Goal: Task Accomplishment & Management: Use online tool/utility

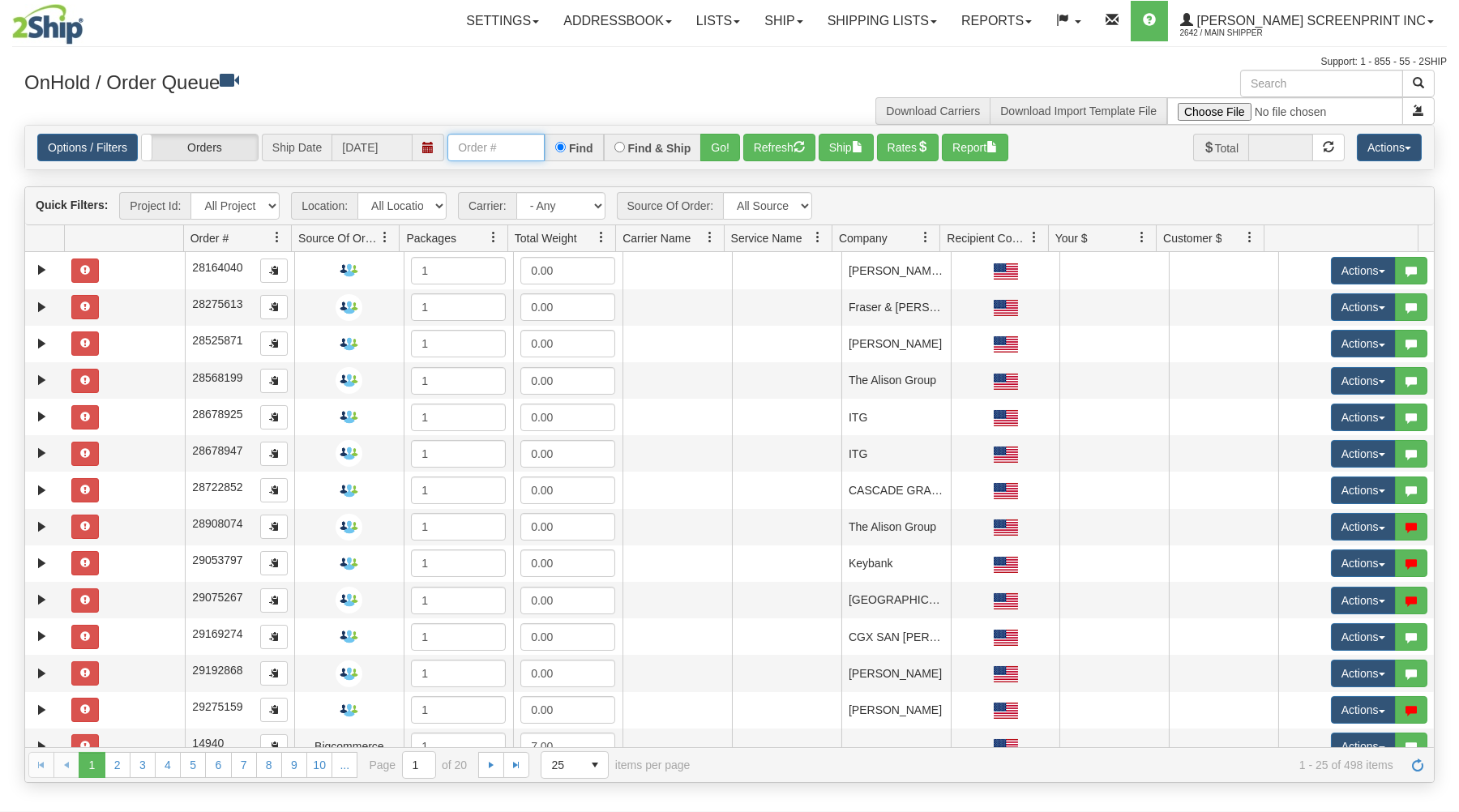
click at [457, 148] on input "text" at bounding box center [495, 147] width 97 height 28
type input "31607584"
drag, startPoint x: 728, startPoint y: 153, endPoint x: 726, endPoint y: 179, distance: 26.1
click at [727, 154] on button "Go!" at bounding box center [720, 147] width 40 height 28
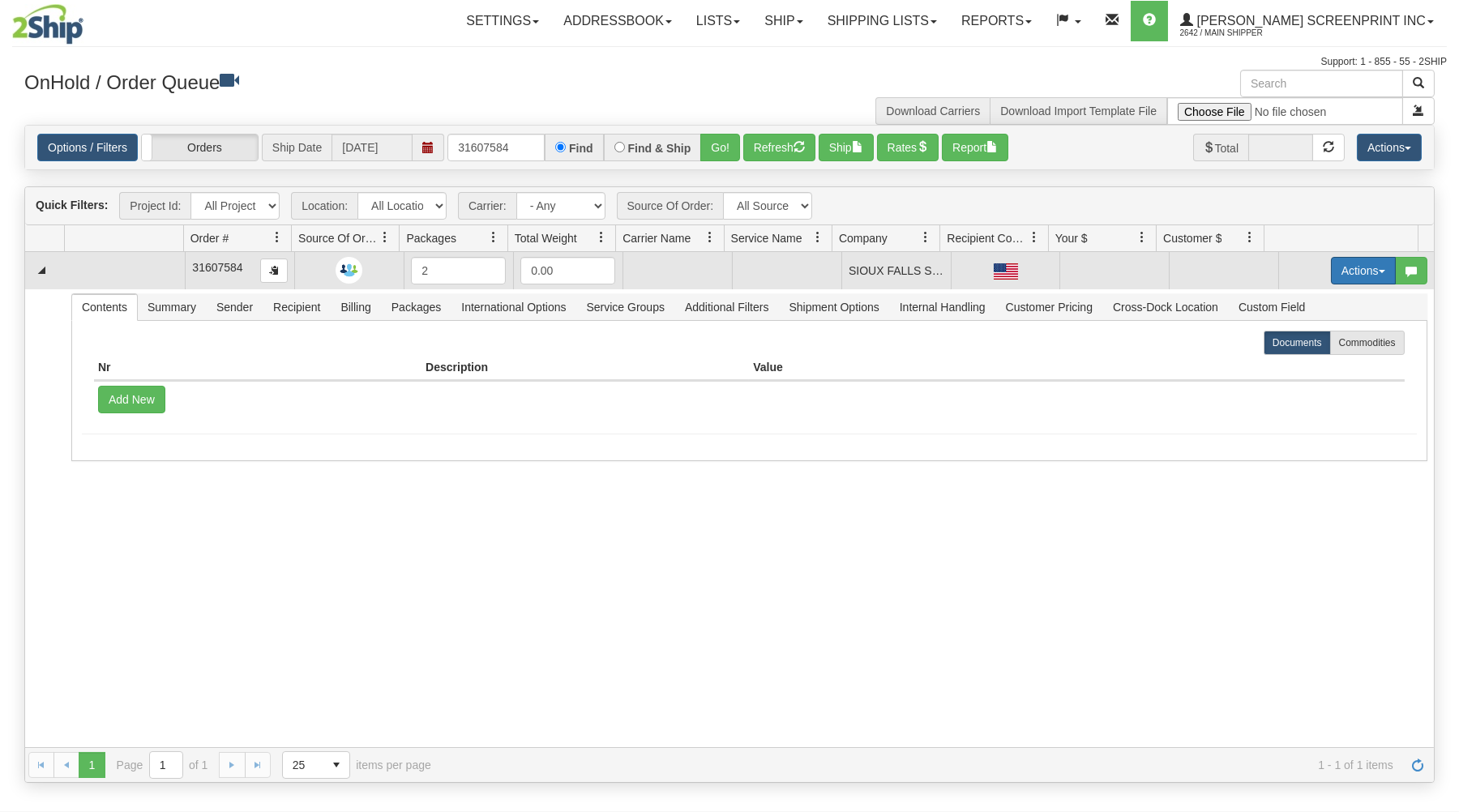
click at [1341, 267] on button "Actions" at bounding box center [1363, 270] width 65 height 28
click at [1319, 307] on link "Open" at bounding box center [1330, 301] width 130 height 21
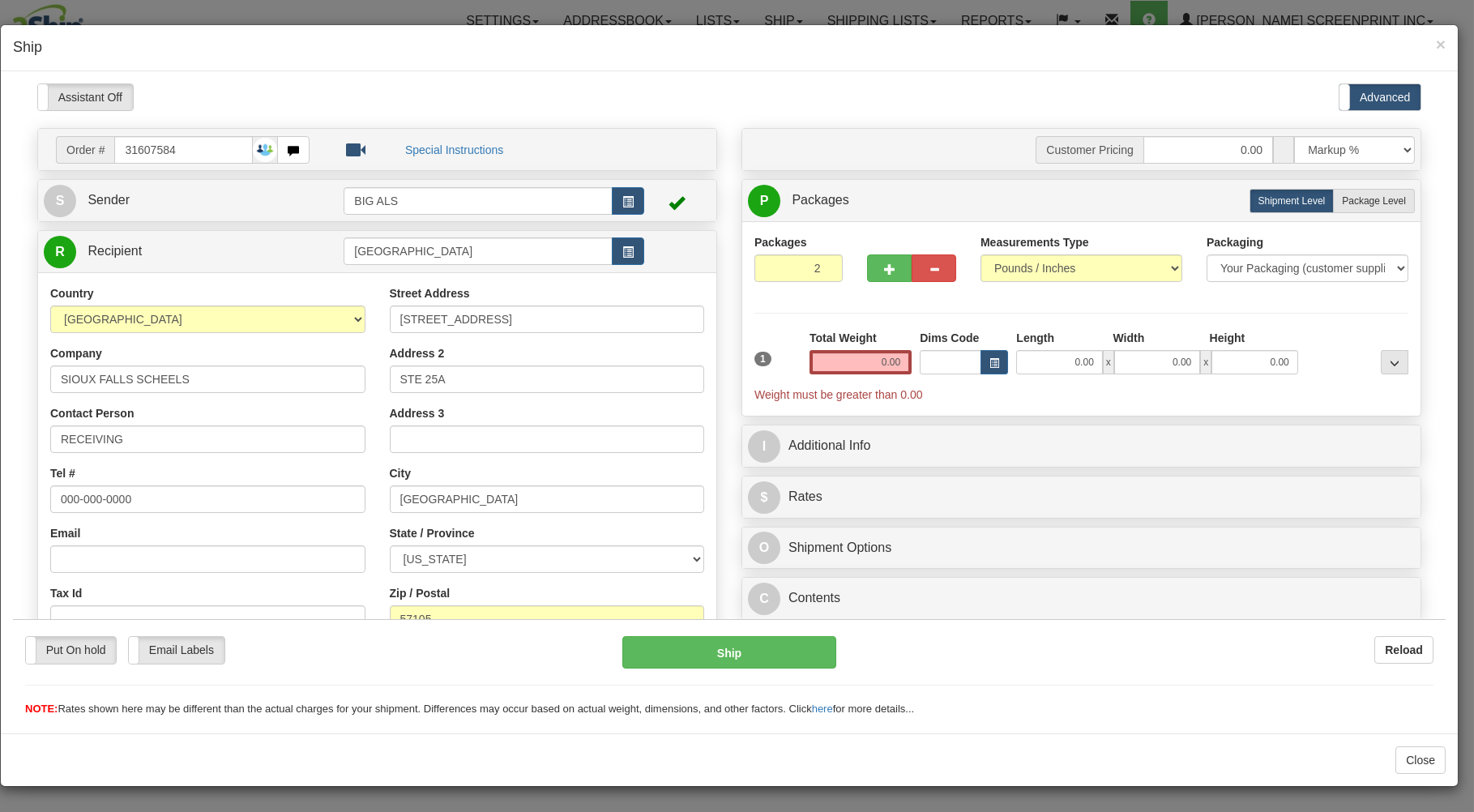
type input "20.75"
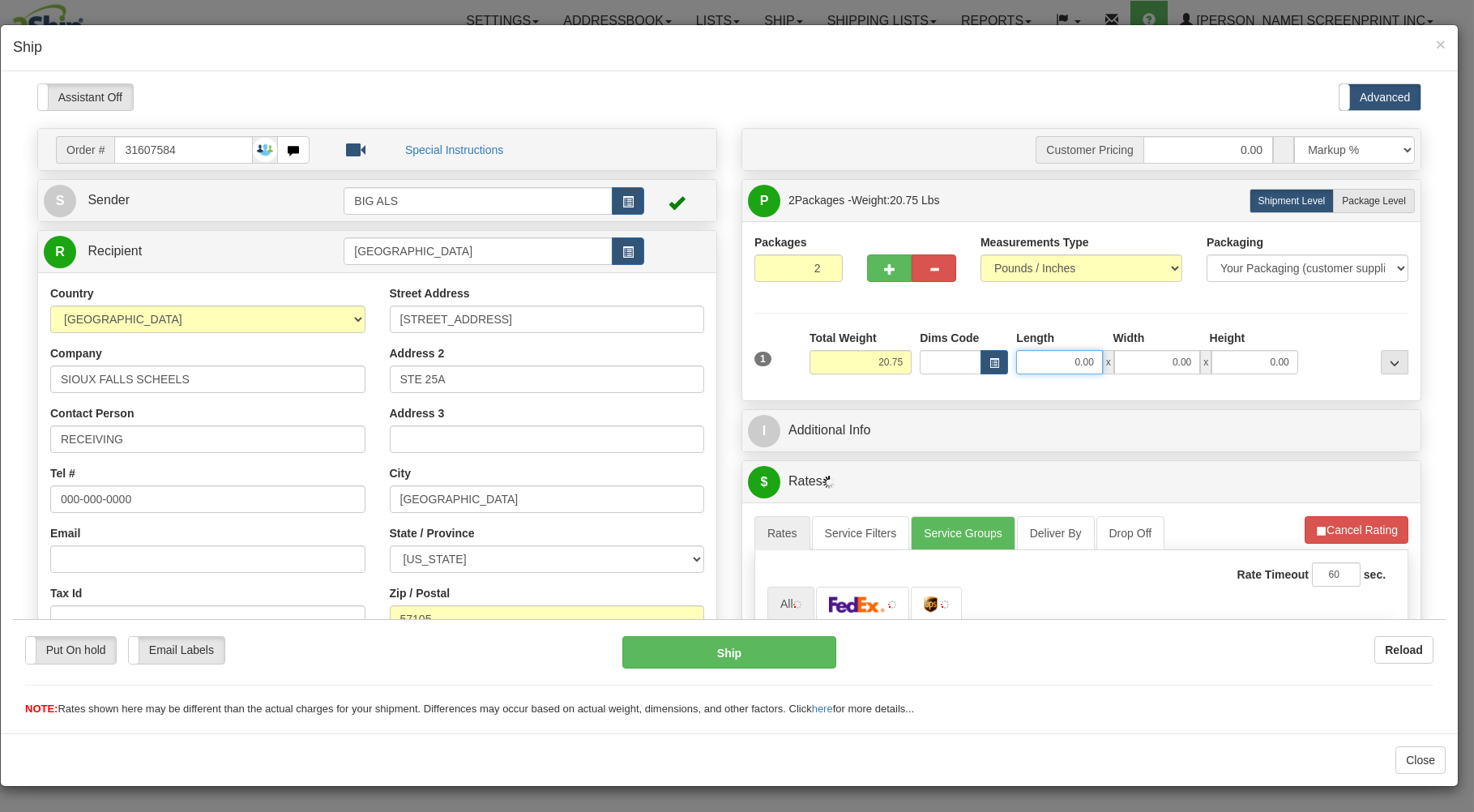
click at [1033, 363] on input "0.00" at bounding box center [1059, 361] width 86 height 24
type input "31.00"
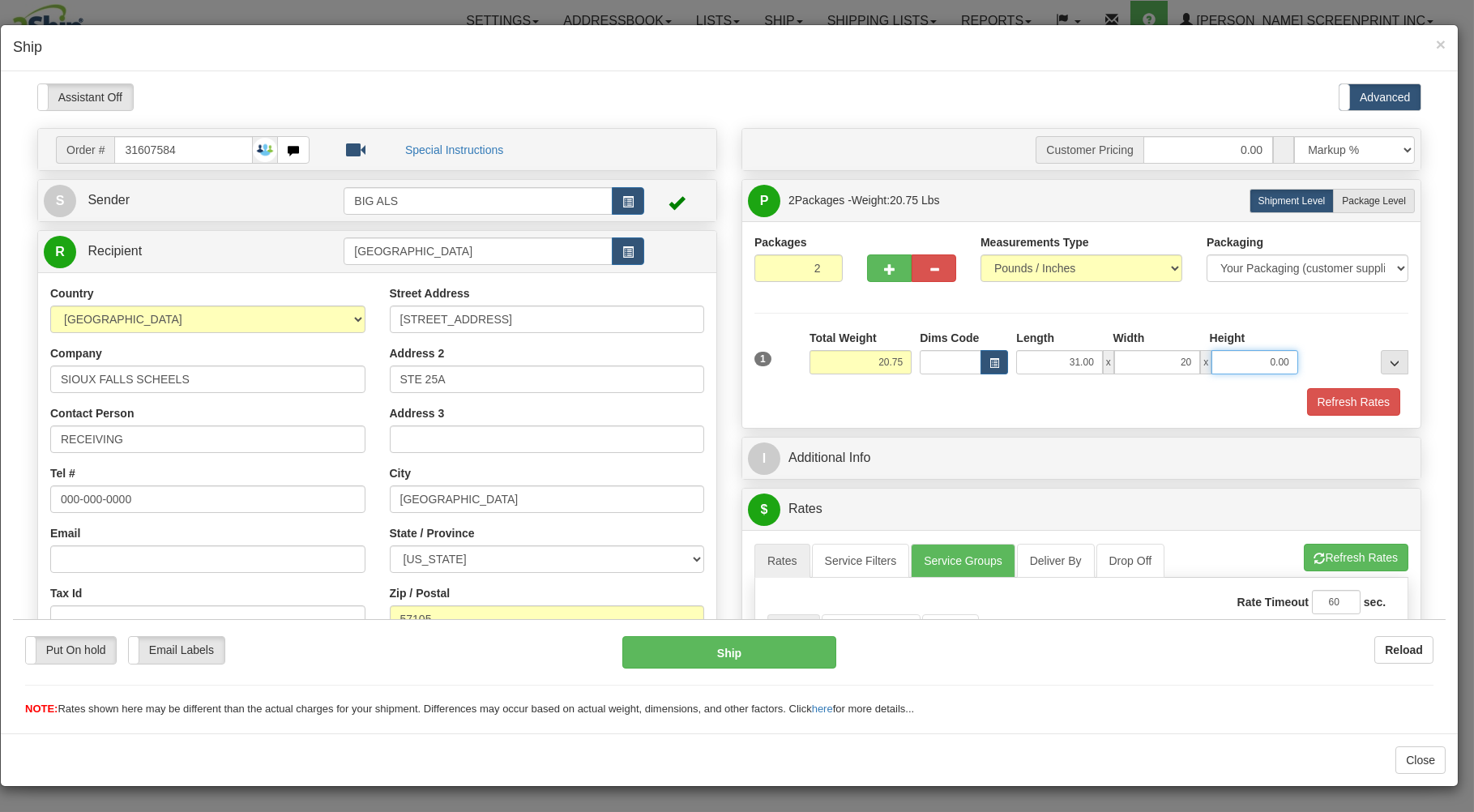
type input "20.00"
type input "20.75"
type input "11.00"
drag, startPoint x: 1127, startPoint y: 354, endPoint x: 1231, endPoint y: 330, distance: 106.7
click at [1200, 349] on input "20.00" at bounding box center [1157, 361] width 86 height 24
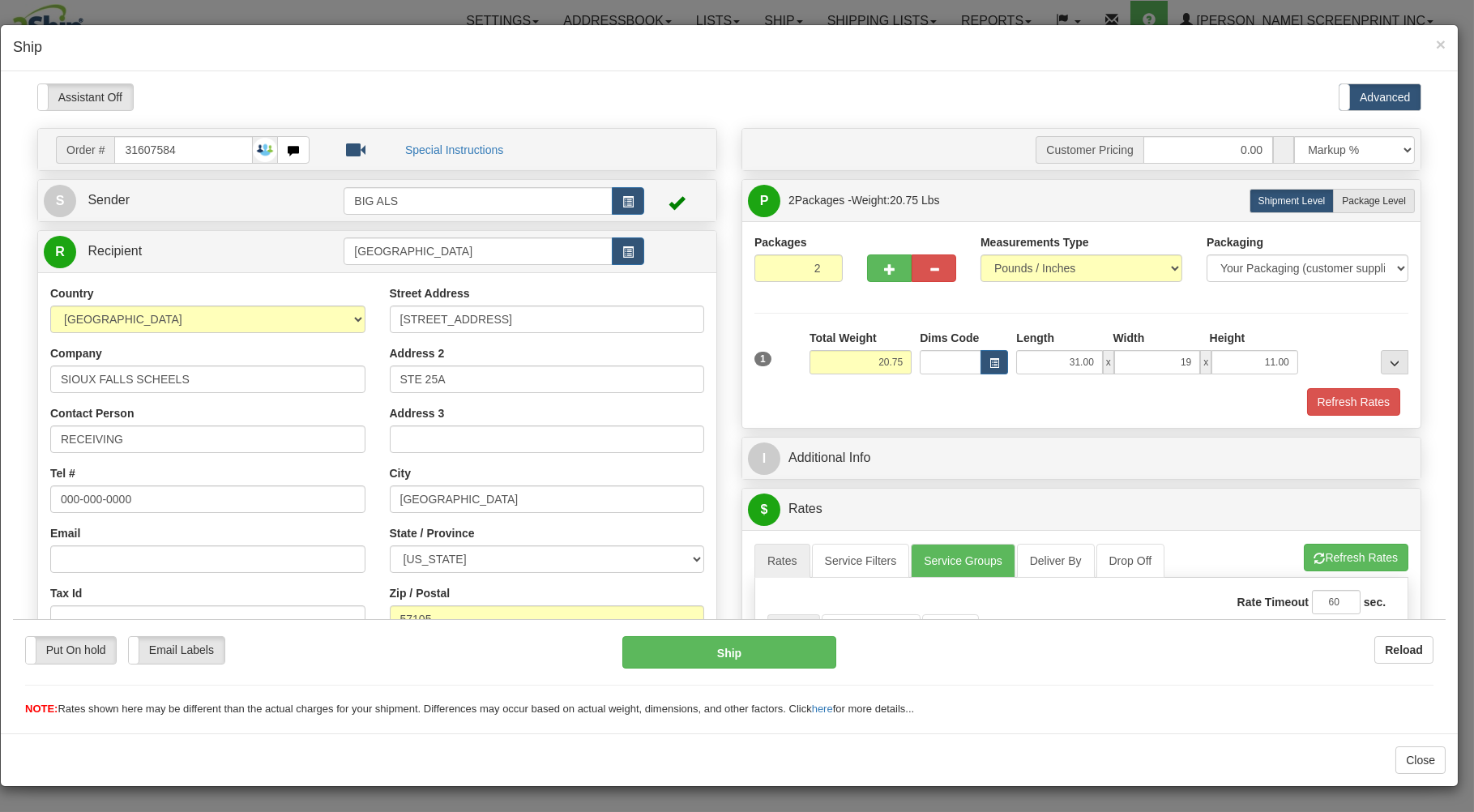
type input "19.00"
click at [1178, 410] on div "Refresh Rates" at bounding box center [1081, 401] width 662 height 28
click at [1372, 203] on span "Package Level" at bounding box center [1374, 200] width 64 height 12
radio input "true"
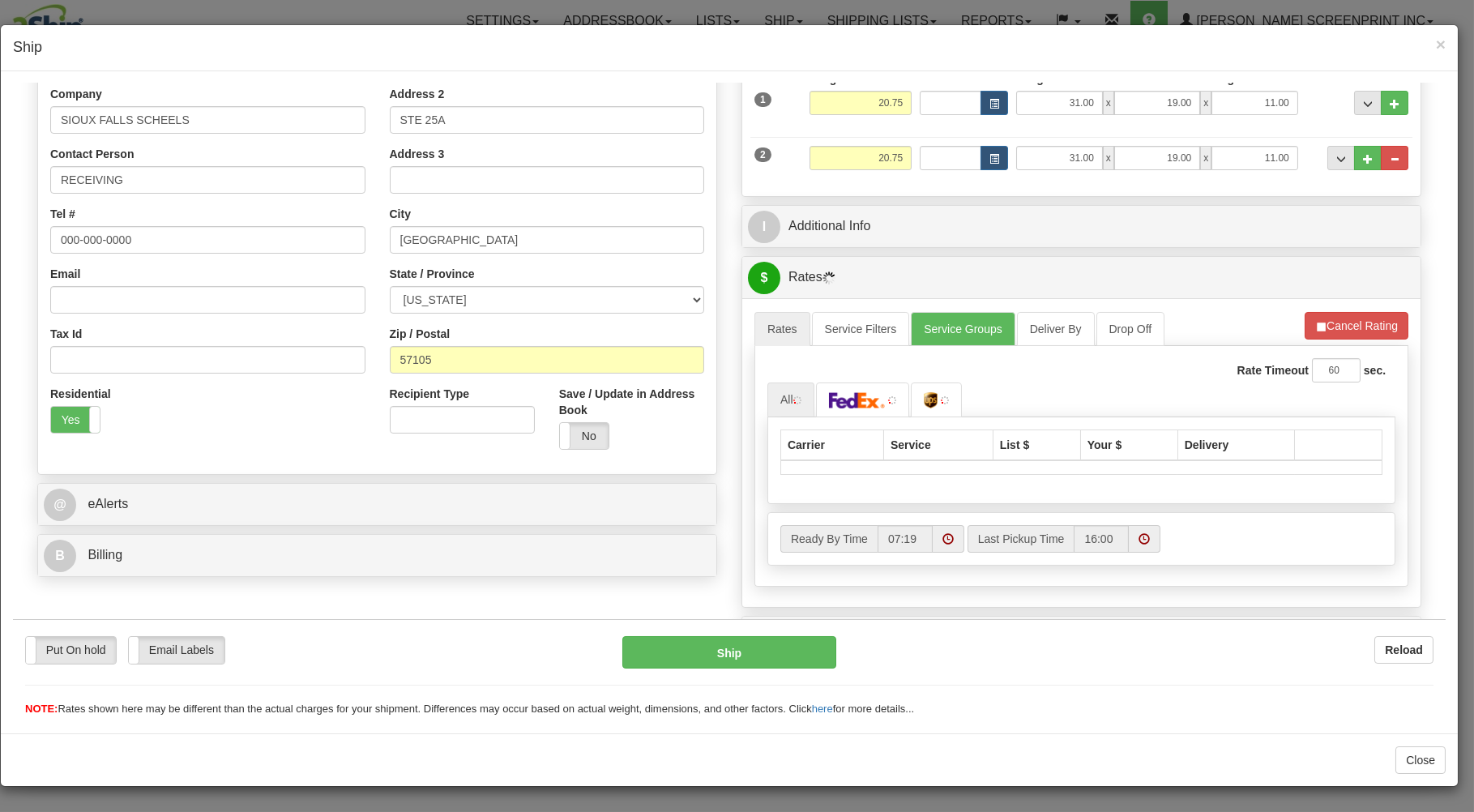
scroll to position [260, 0]
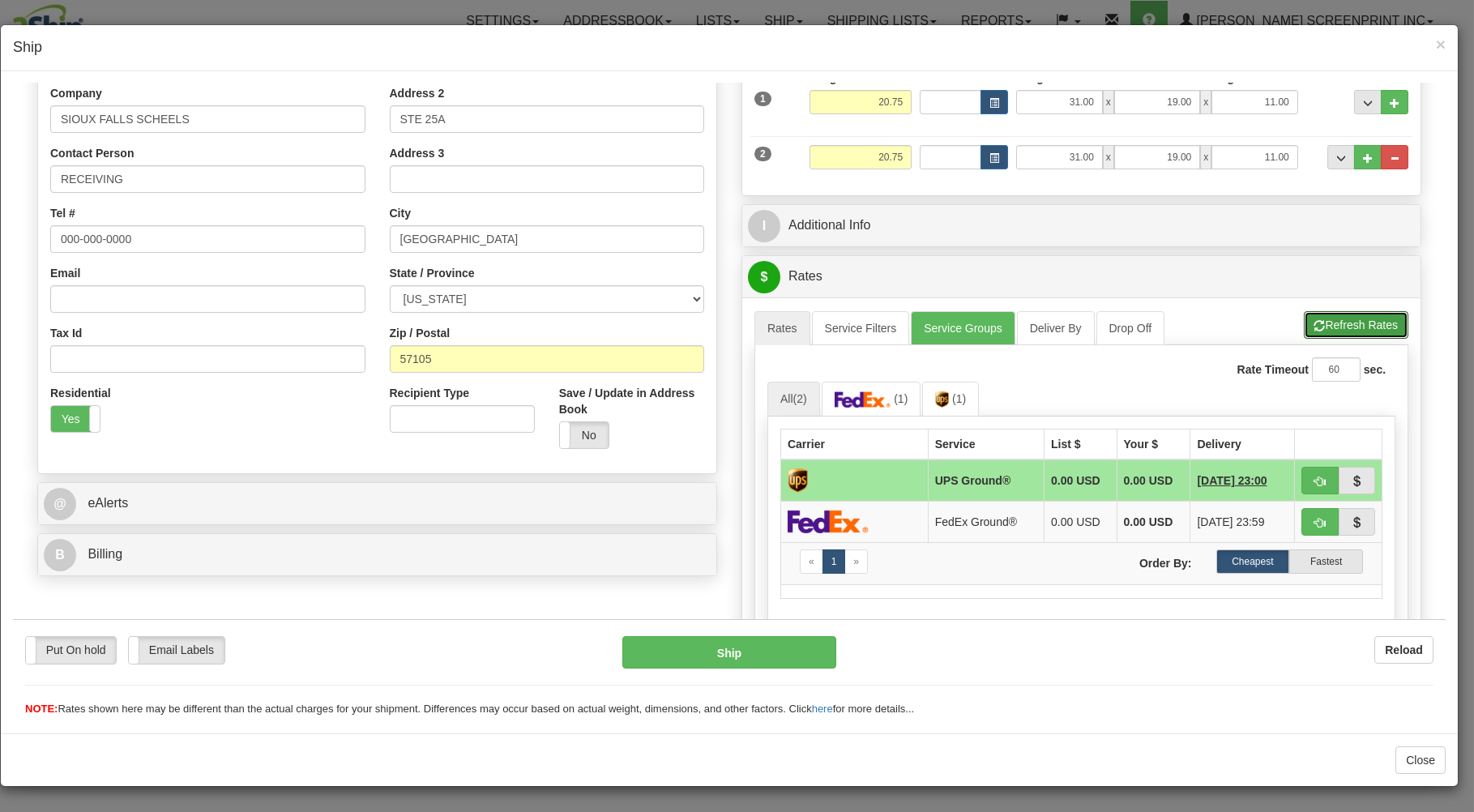
click at [1313, 319] on button "Refresh Rates" at bounding box center [1357, 323] width 105 height 28
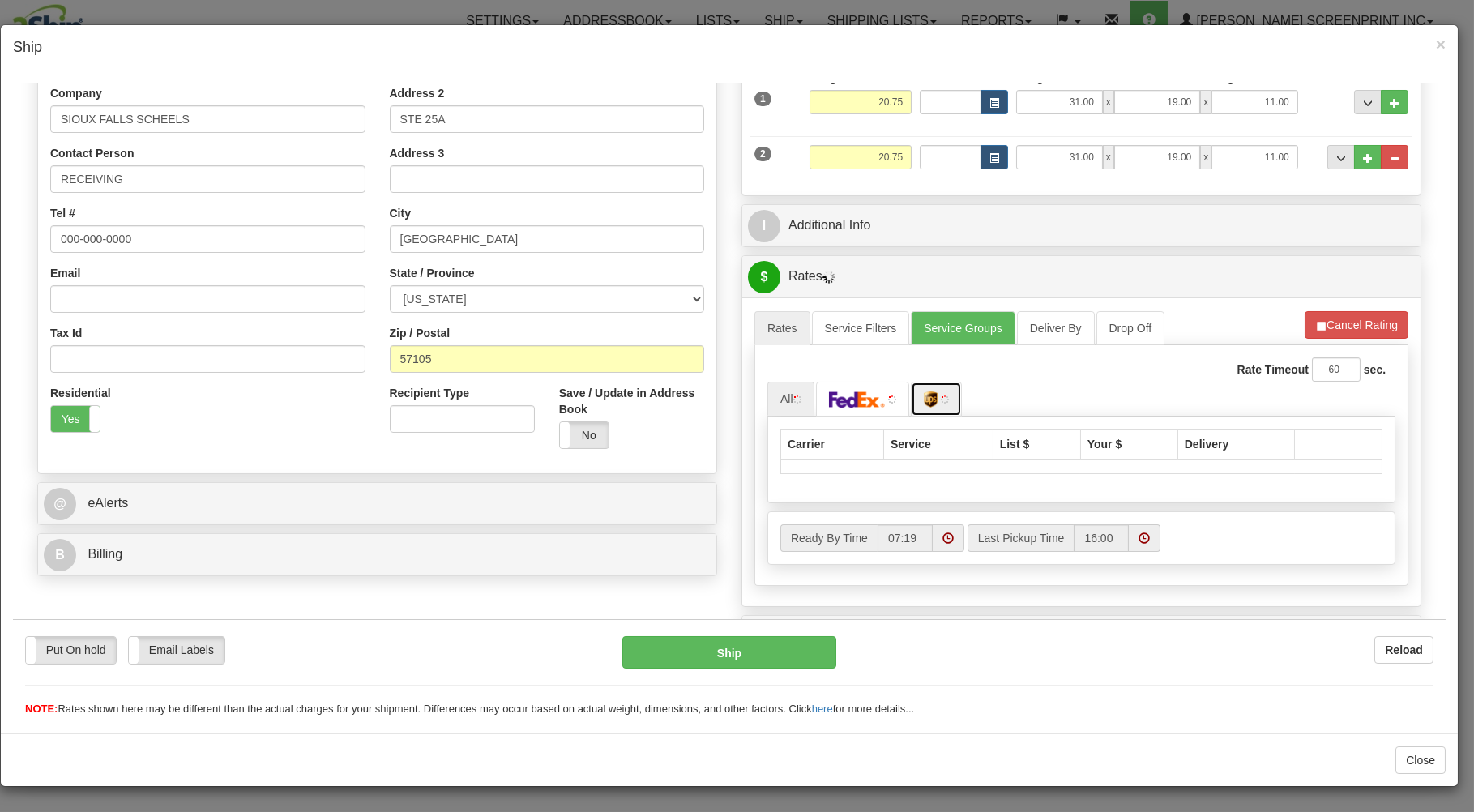
click at [940, 394] on link at bounding box center [936, 398] width 51 height 35
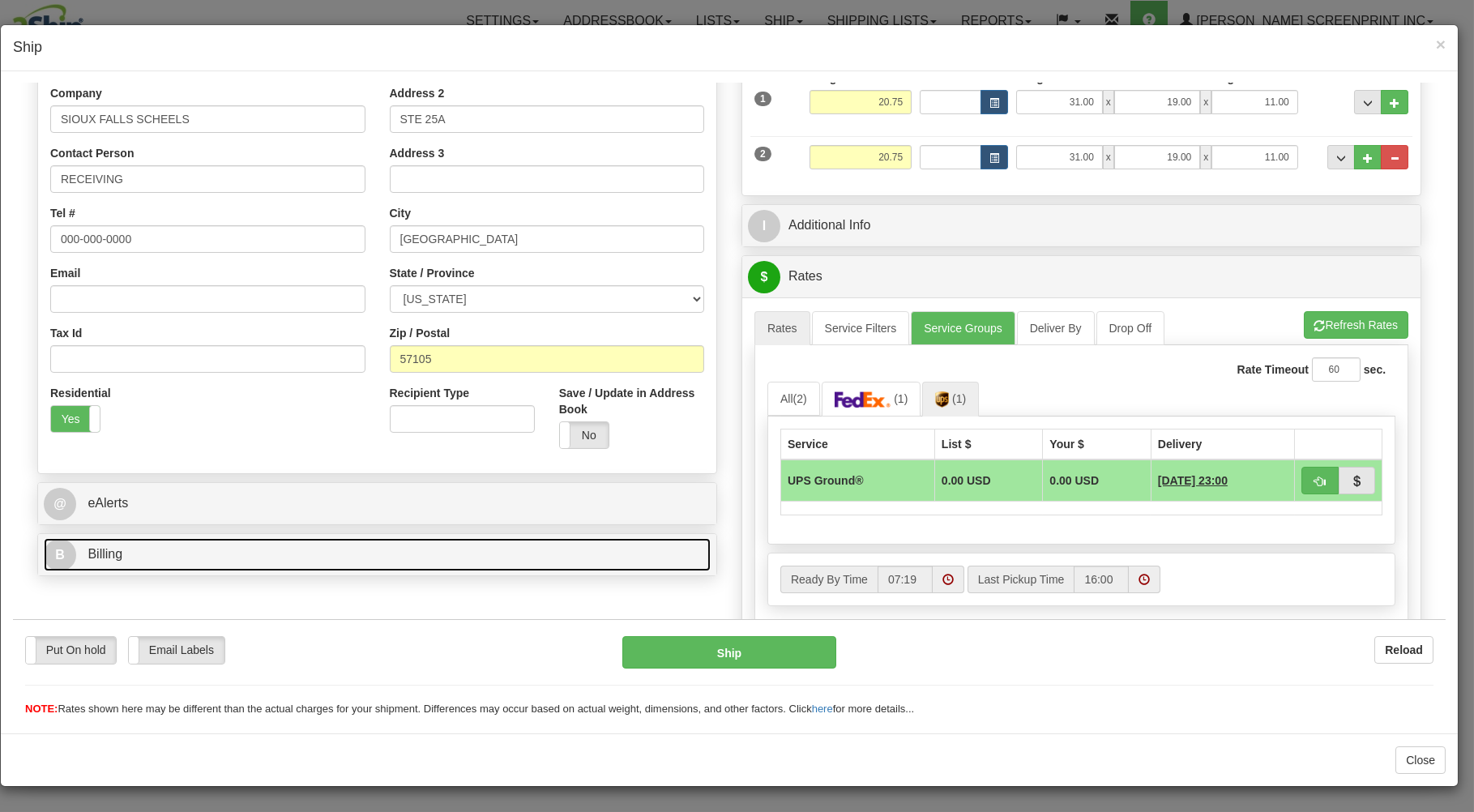
click at [539, 553] on link "B Billing" at bounding box center [377, 553] width 667 height 33
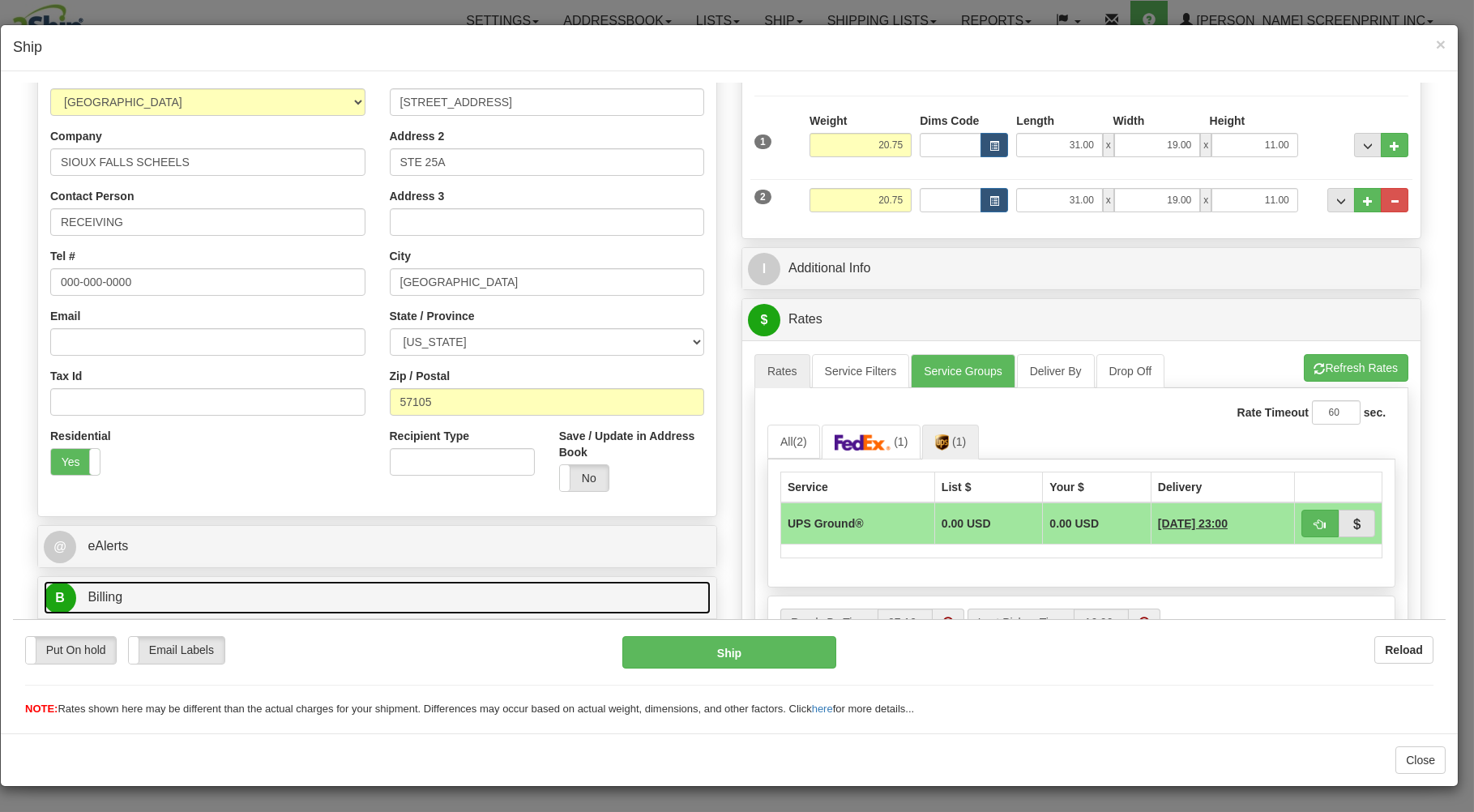
scroll to position [215, 0]
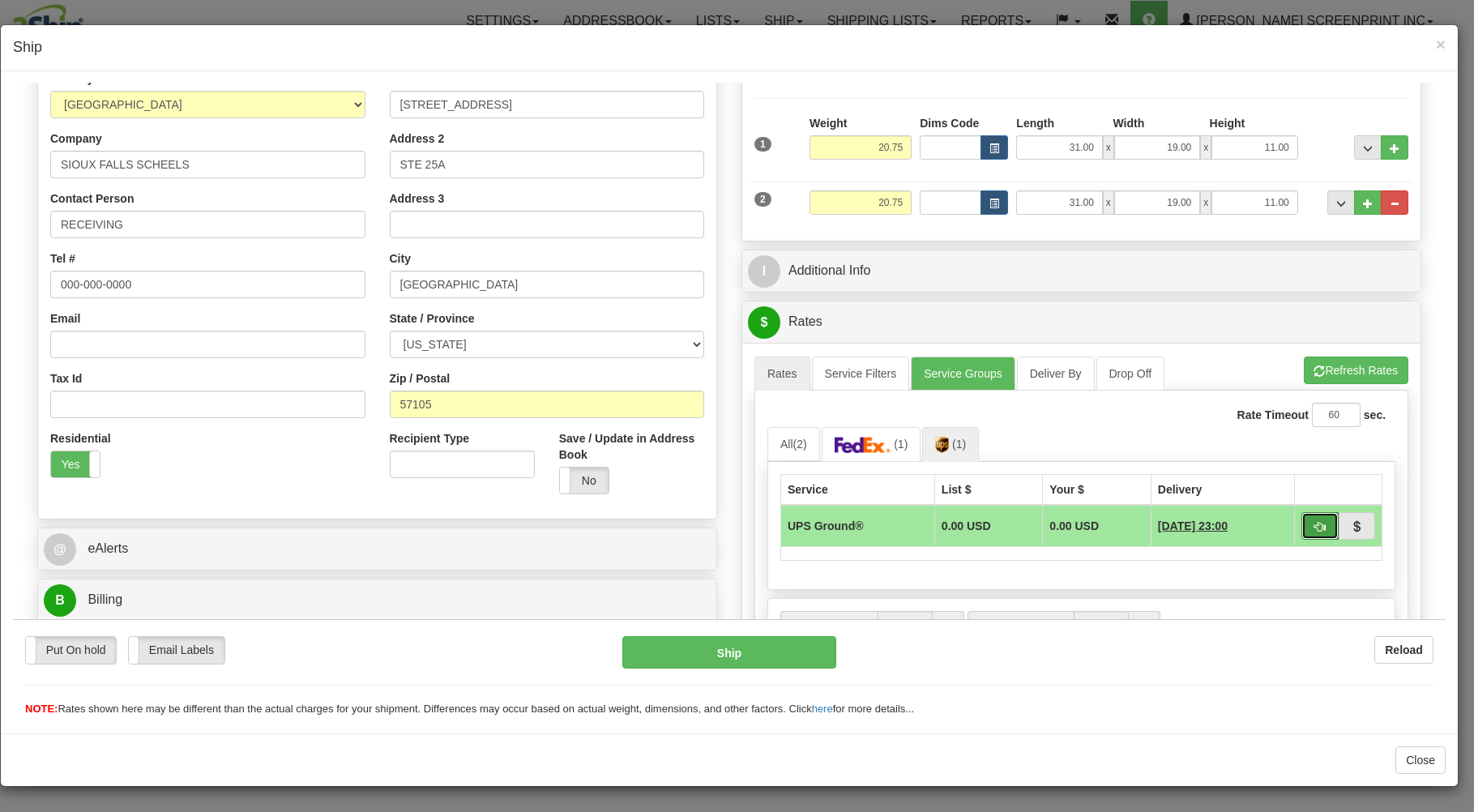
drag, startPoint x: 1295, startPoint y: 525, endPoint x: 1071, endPoint y: 598, distance: 235.6
click at [1302, 525] on button "button" at bounding box center [1320, 525] width 37 height 28
type input "03"
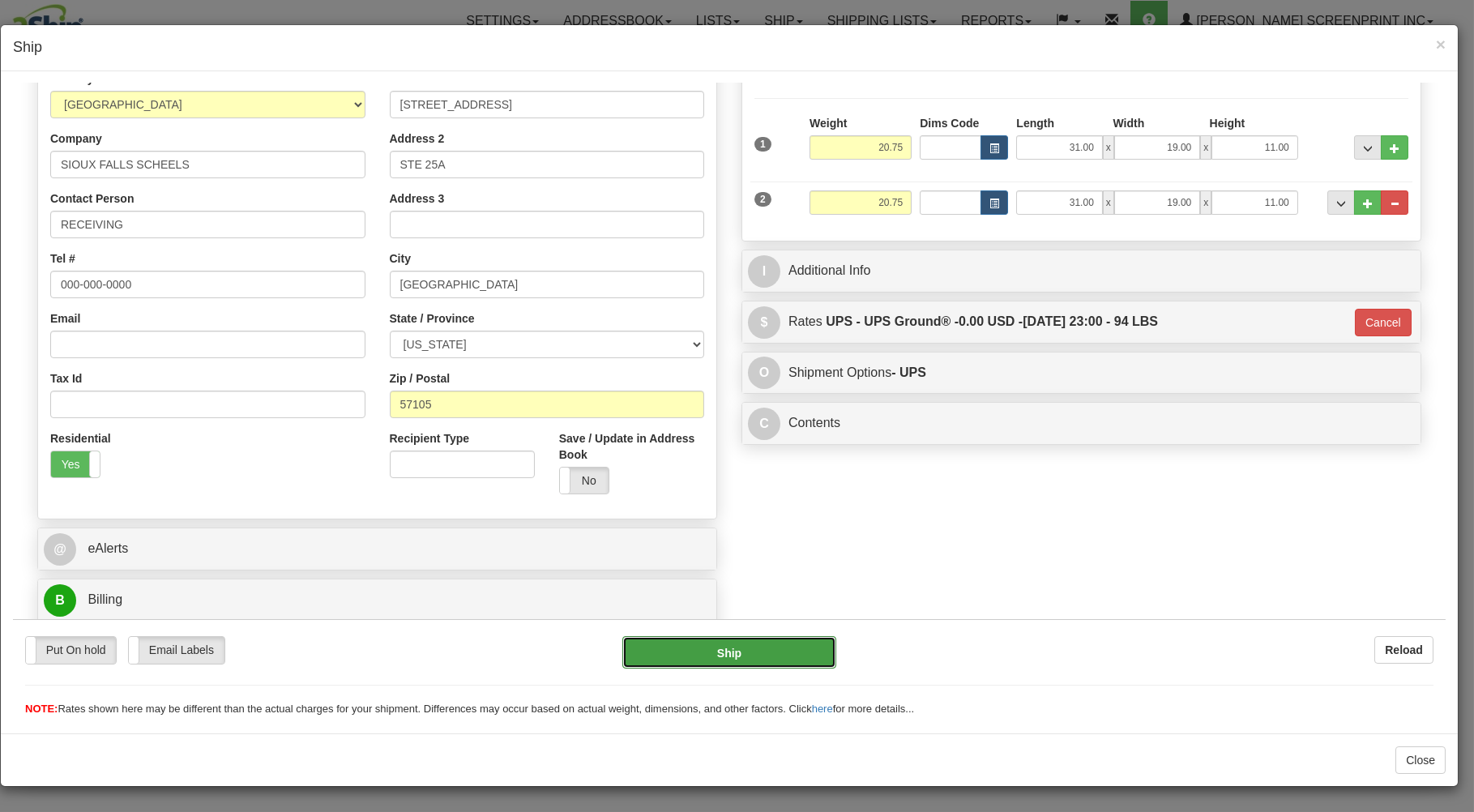
click at [755, 648] on button "Ship" at bounding box center [729, 651] width 215 height 32
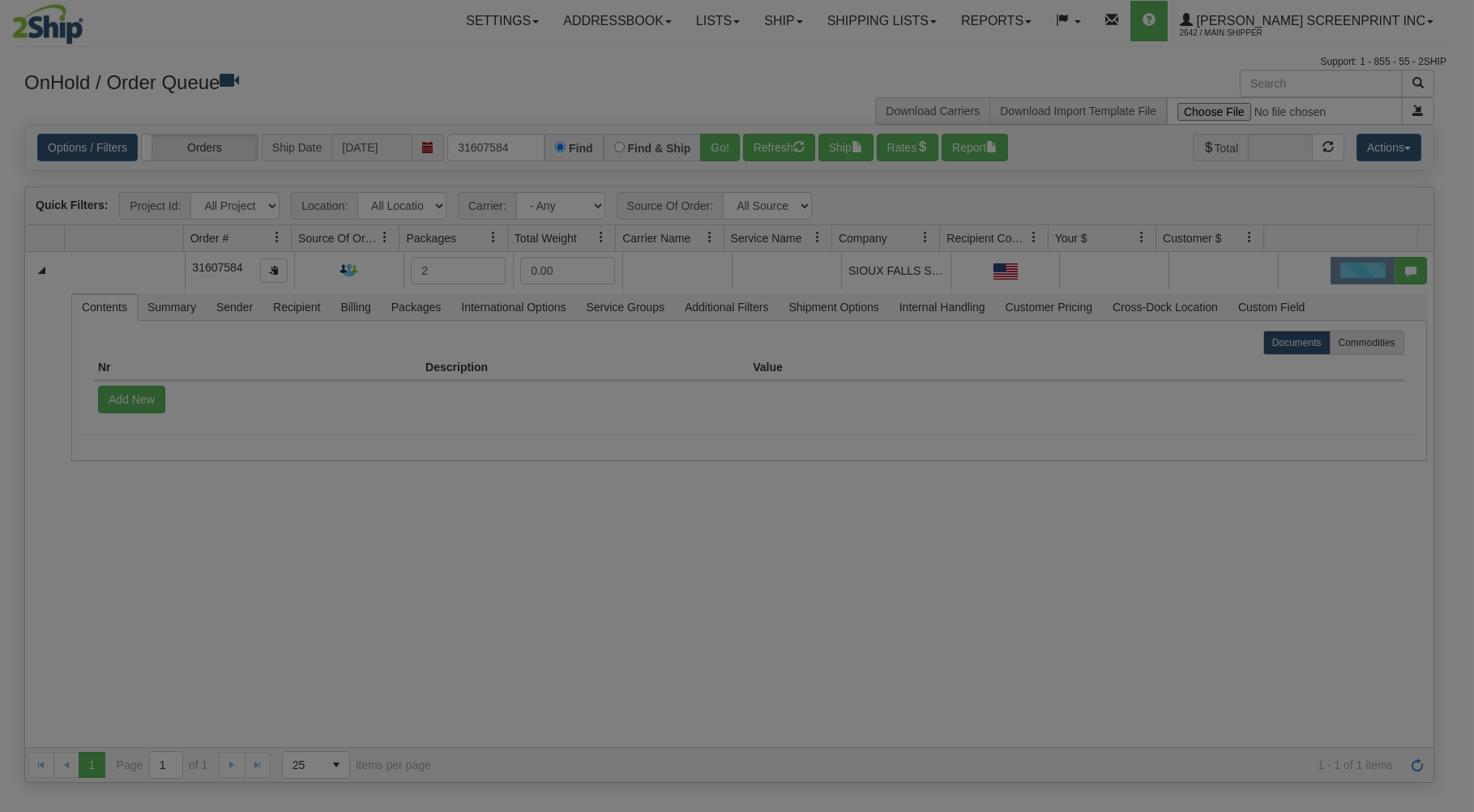
scroll to position [0, 0]
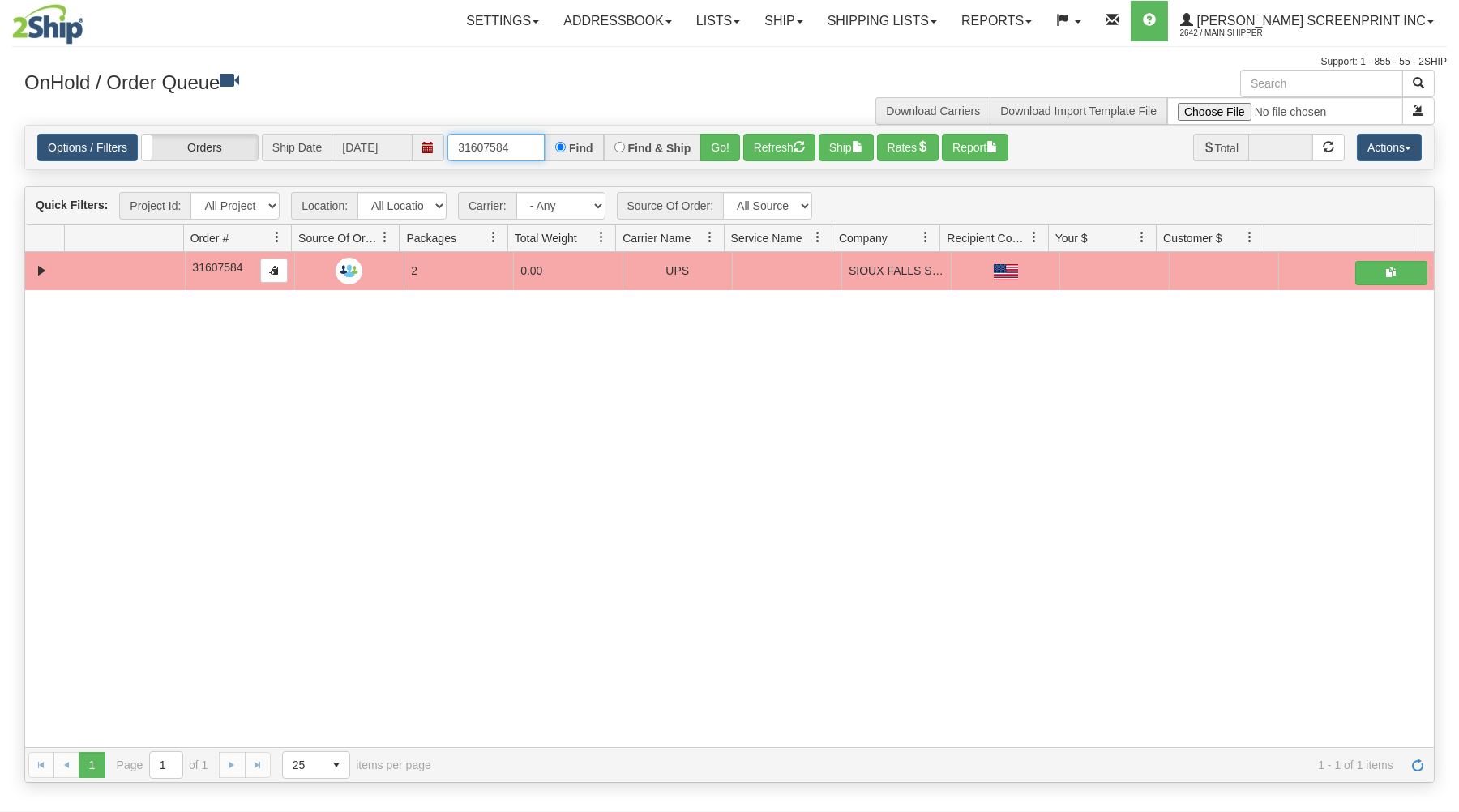
drag, startPoint x: 452, startPoint y: 144, endPoint x: 641, endPoint y: 139, distance: 189.1
click at [641, 139] on div "31607584 Find Find & Ship Go!" at bounding box center [593, 147] width 292 height 28
type input "31607556"
click at [715, 147] on button "Go!" at bounding box center [720, 147] width 40 height 28
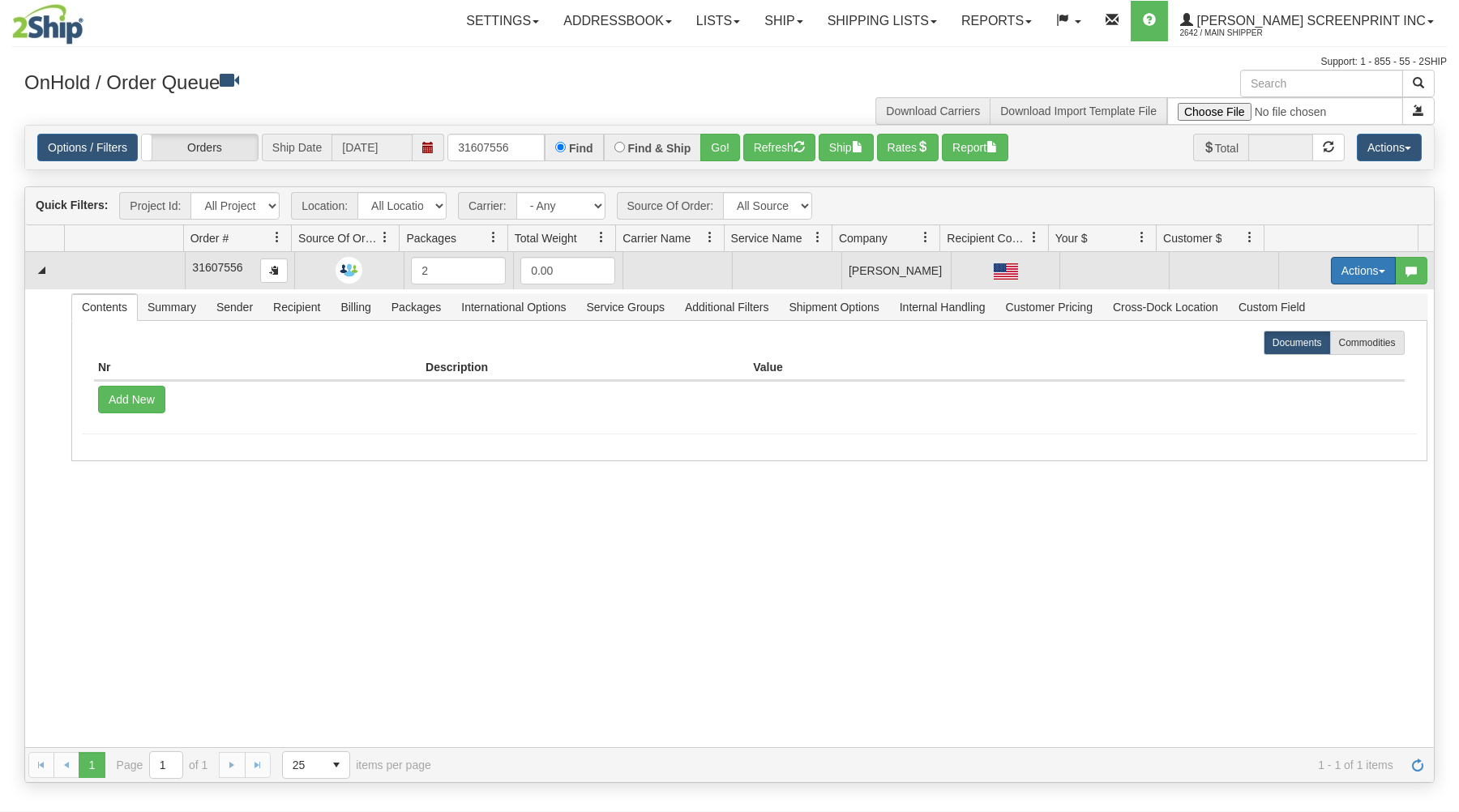
drag, startPoint x: 1335, startPoint y: 259, endPoint x: 1331, endPoint y: 277, distance: 18.4
click at [1335, 264] on button "Actions" at bounding box center [1363, 270] width 65 height 28
click at [1319, 299] on link "Open" at bounding box center [1330, 301] width 130 height 21
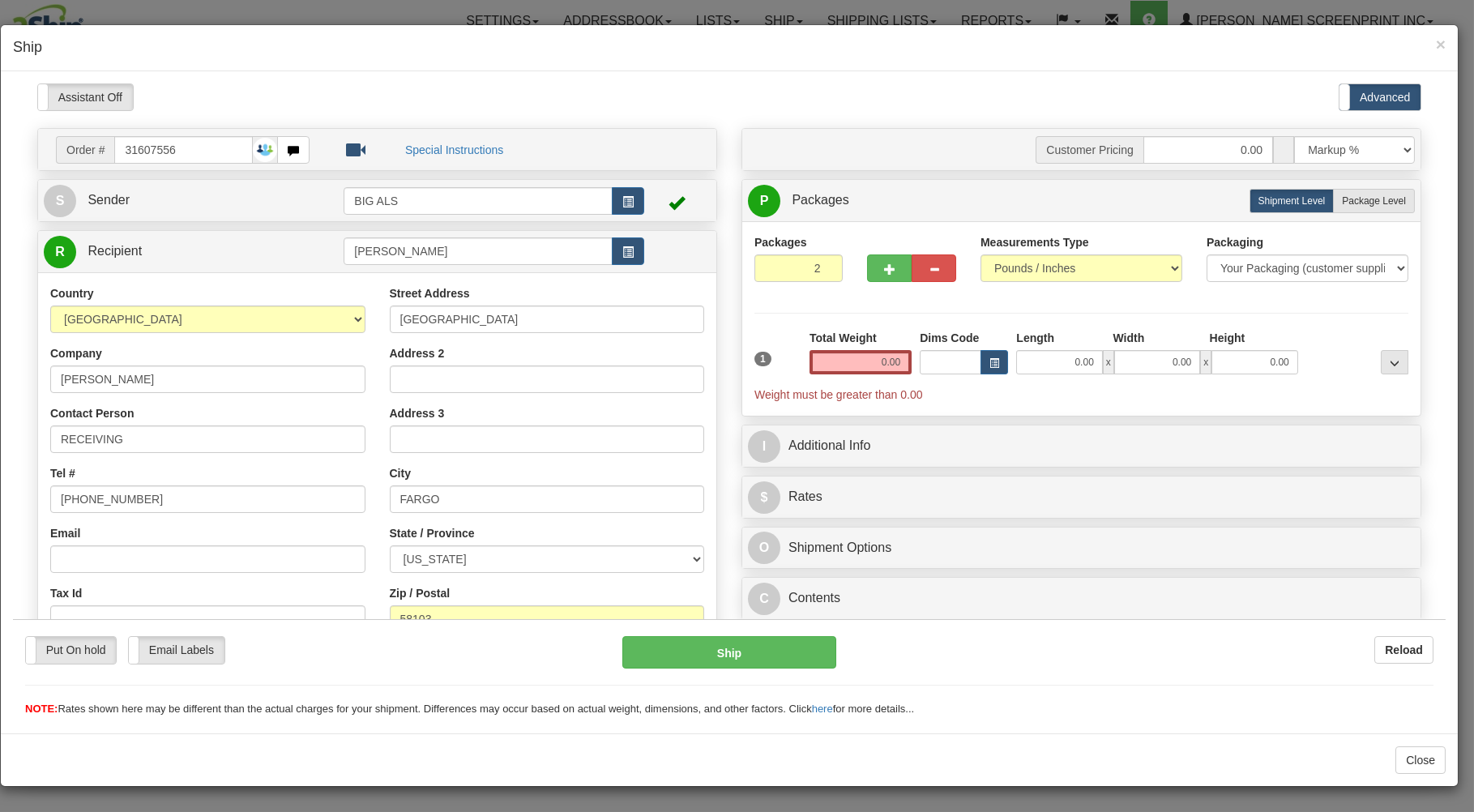
type input "27.45"
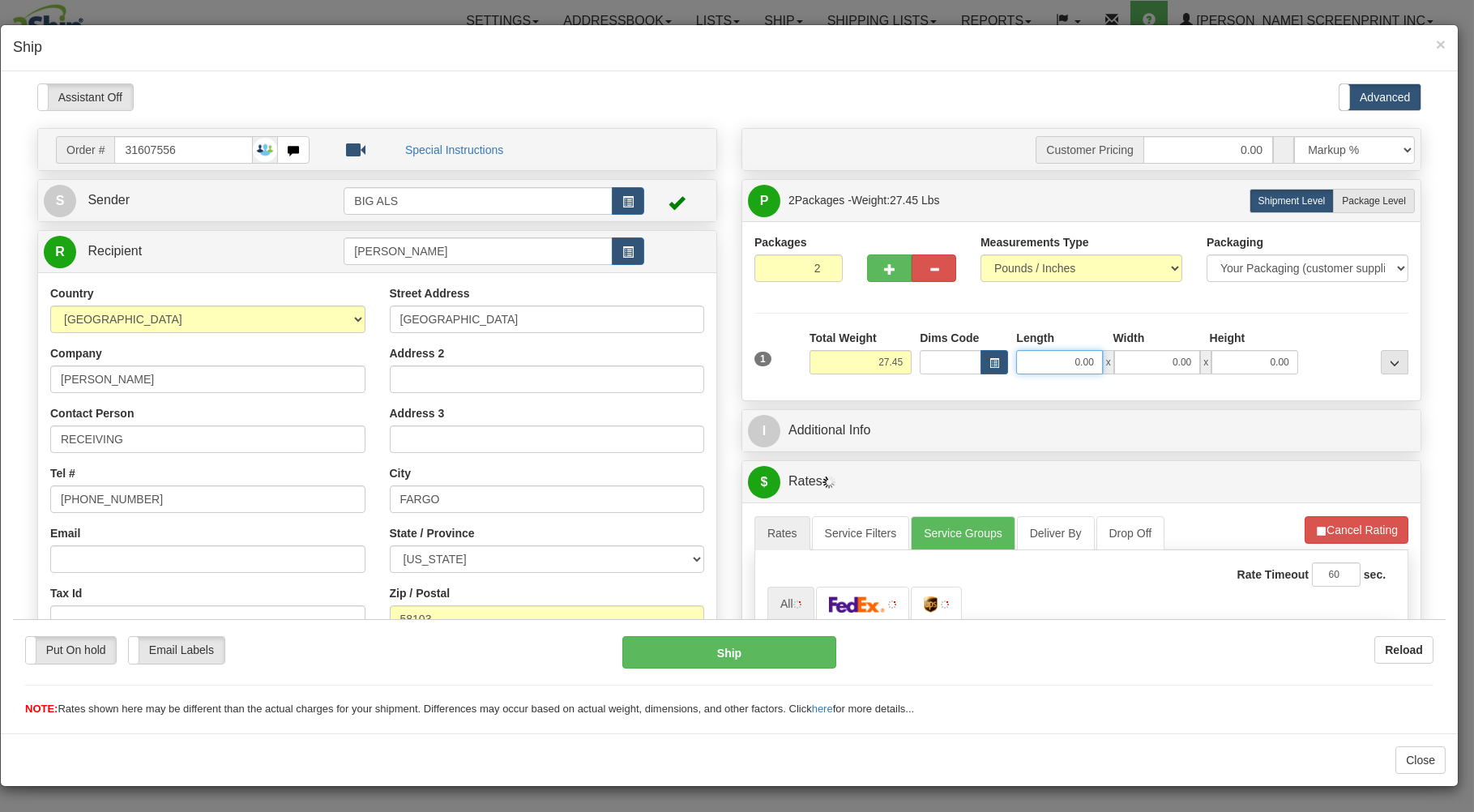
click at [1031, 363] on input "0.00" at bounding box center [1059, 361] width 86 height 24
type input "31.00"
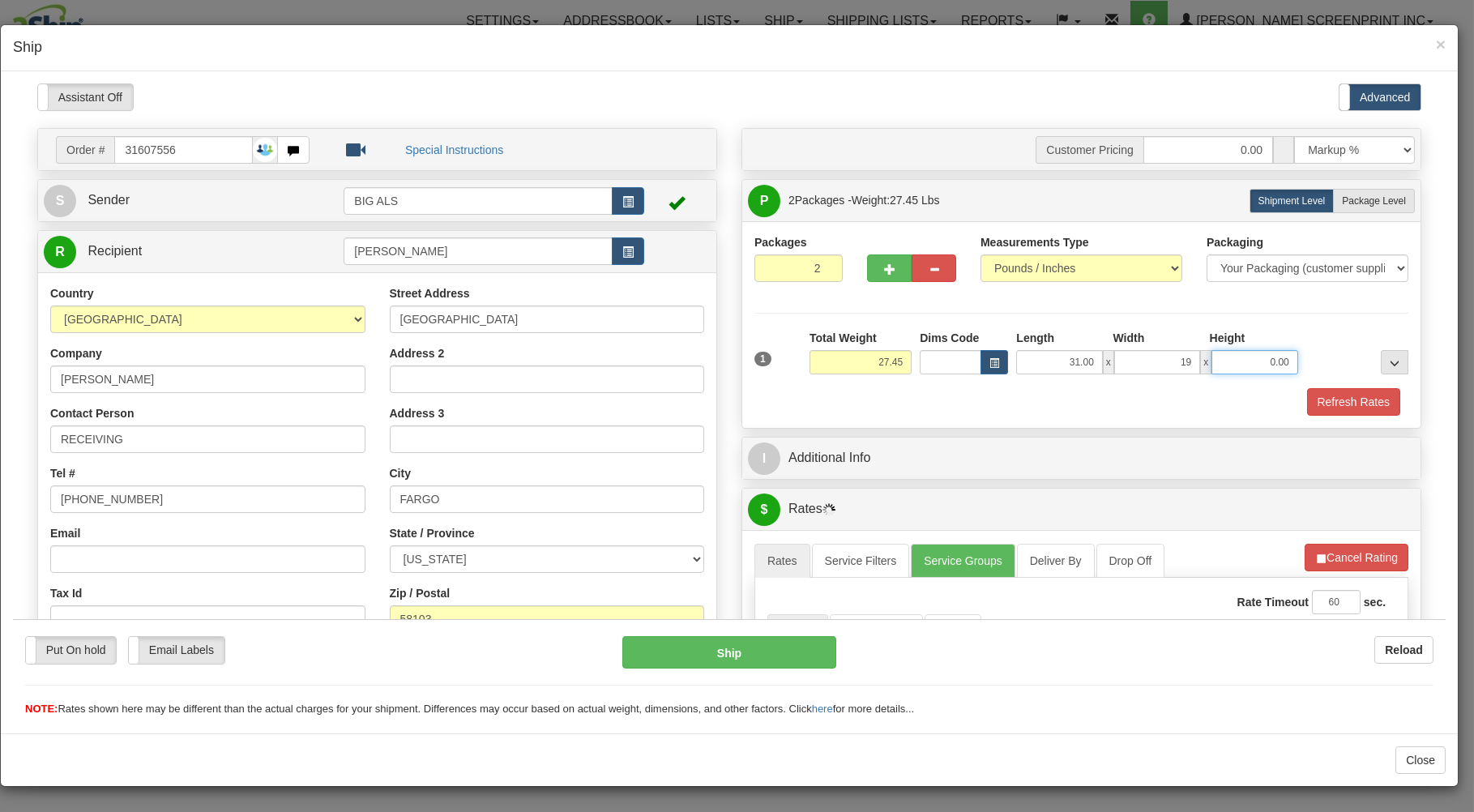
type input "19.00"
type input "14.00"
click at [1349, 202] on span "Package Level" at bounding box center [1374, 200] width 64 height 12
radio input "true"
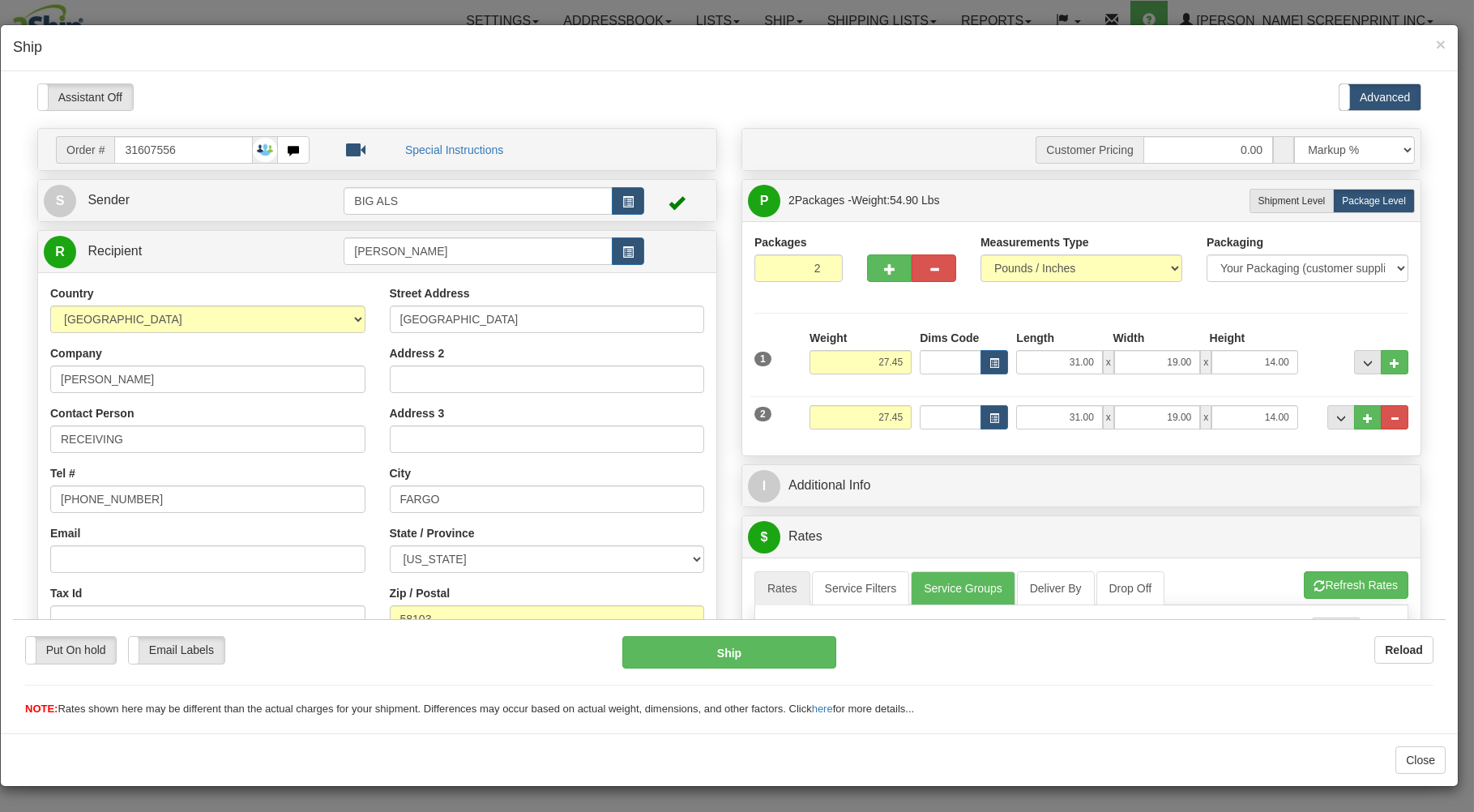
click at [1064, 462] on div "Customer Pricing 0.00 Markup % Discount % Flat Amount Per Pound Flat Amount Mar…" at bounding box center [1081, 613] width 705 height 973
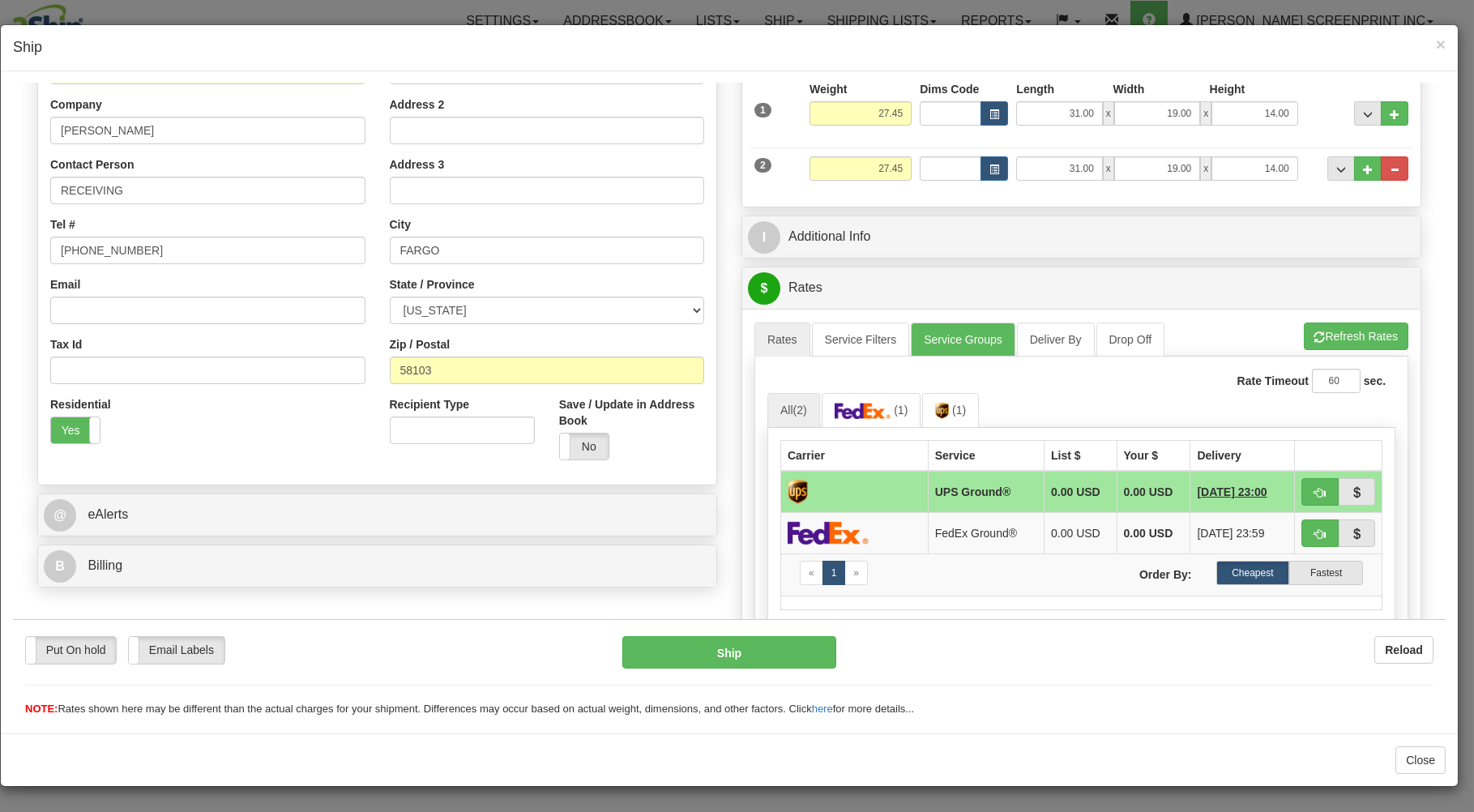
scroll to position [260, 0]
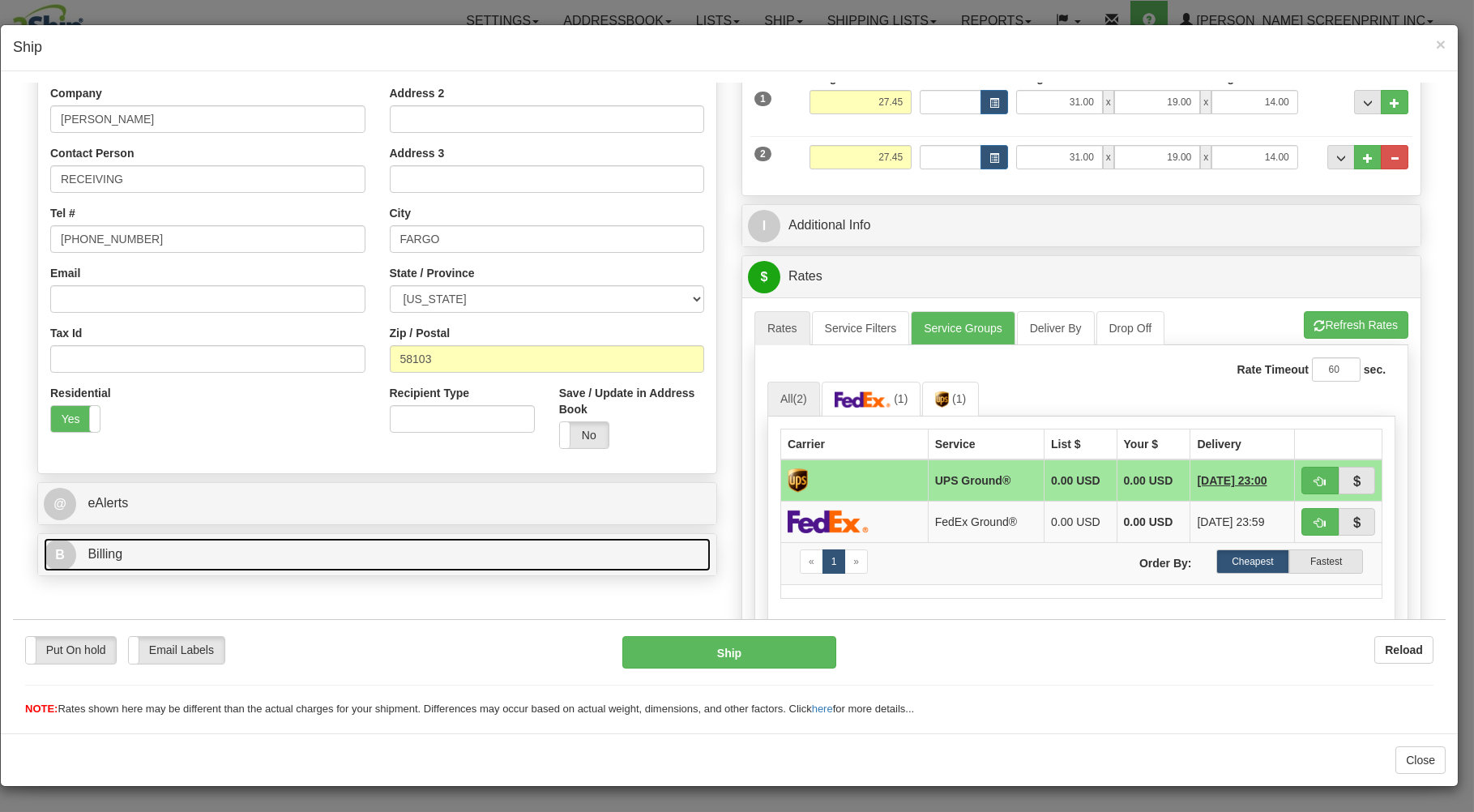
click at [419, 551] on link "B Billing" at bounding box center [377, 553] width 667 height 33
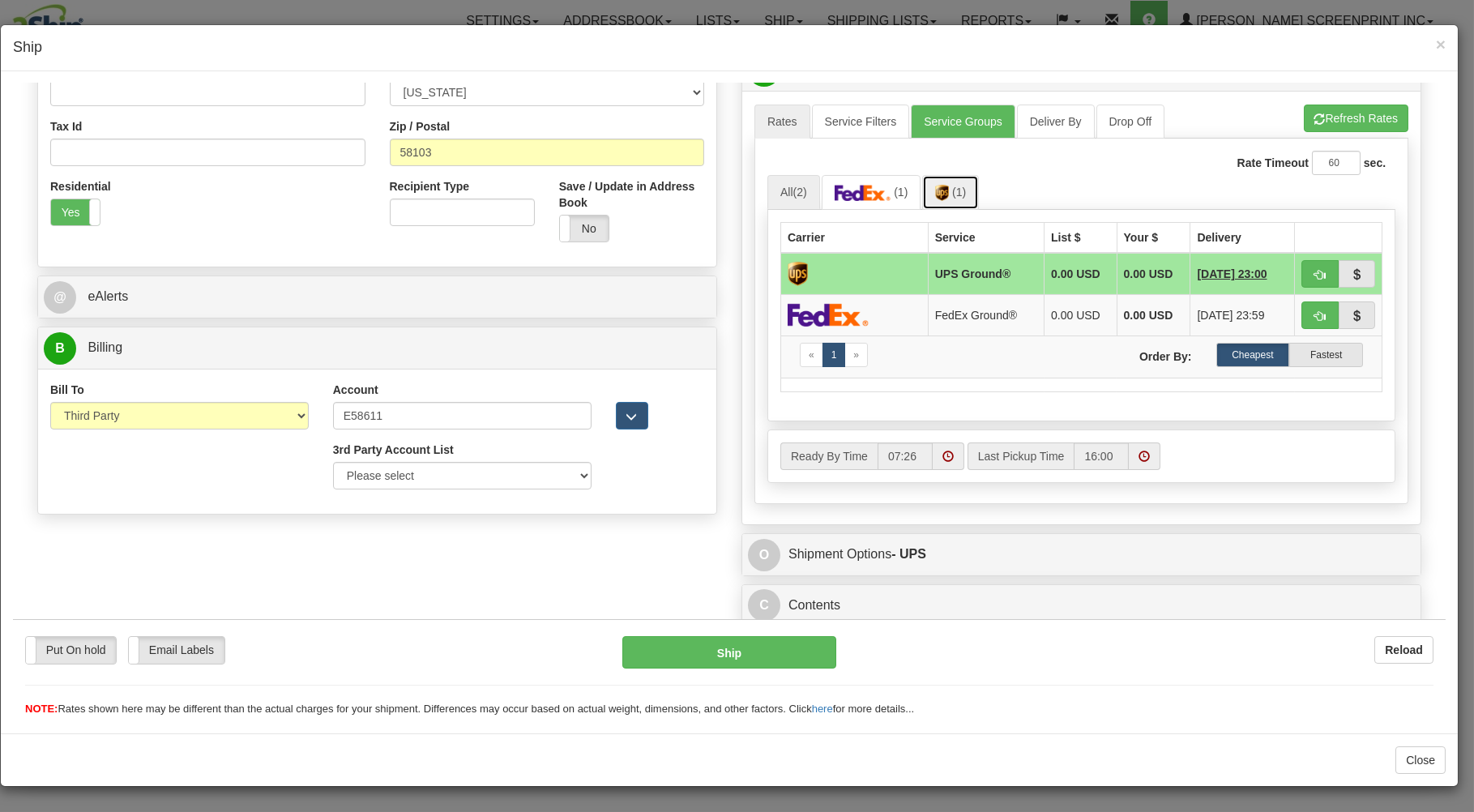
click at [958, 194] on span "(1)" at bounding box center [960, 191] width 14 height 13
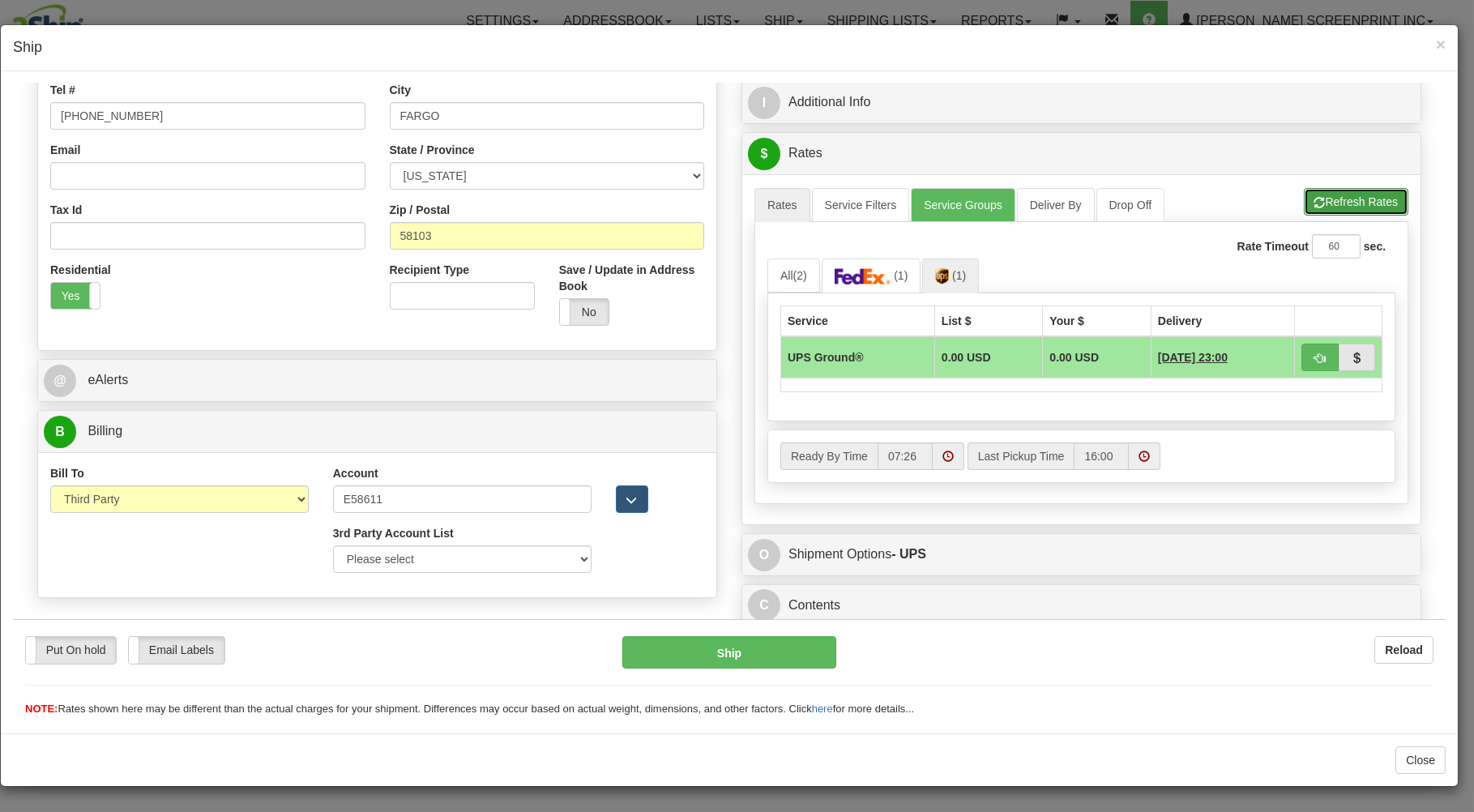
click at [1345, 196] on button "Refresh Rates" at bounding box center [1357, 201] width 105 height 28
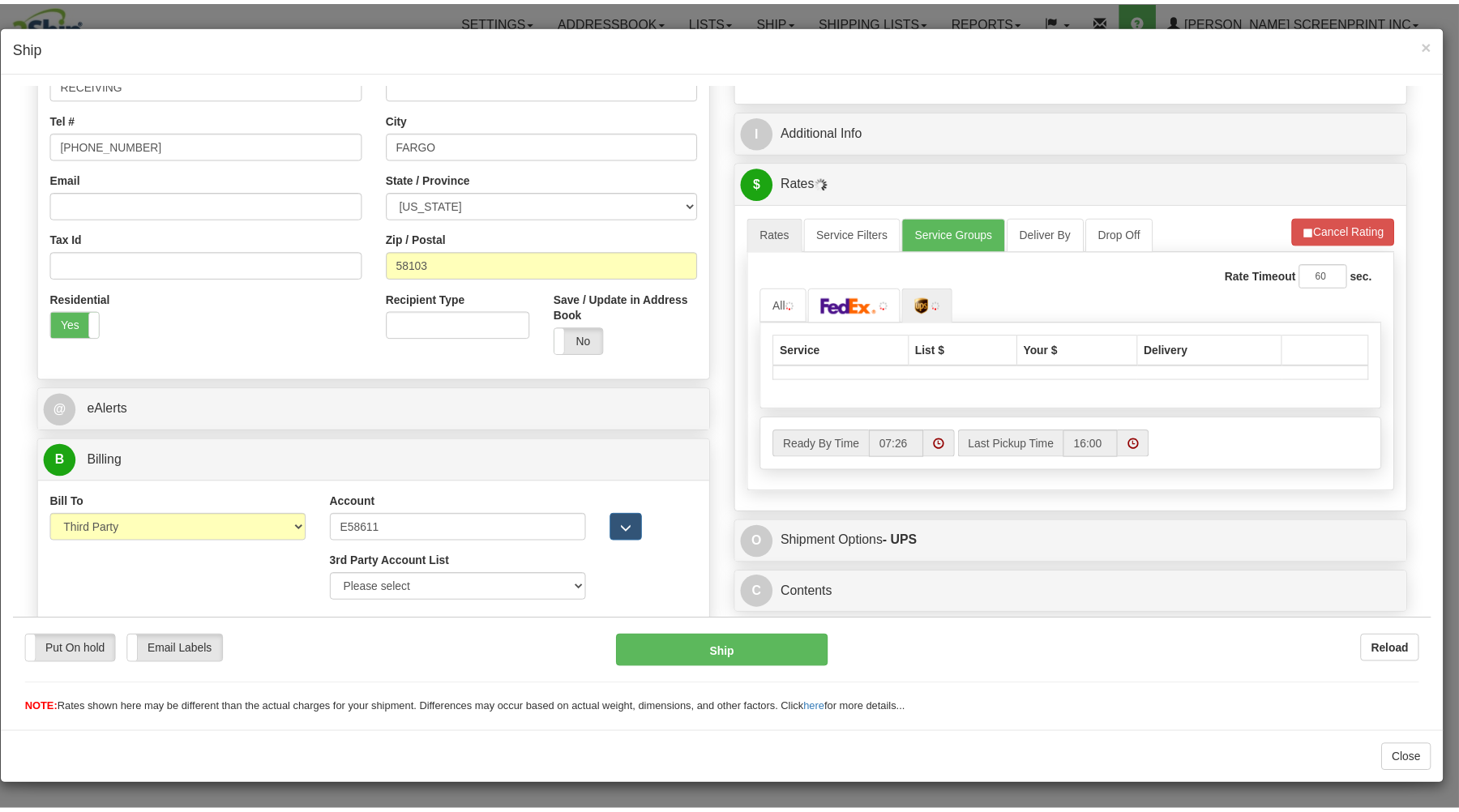
scroll to position [358, 0]
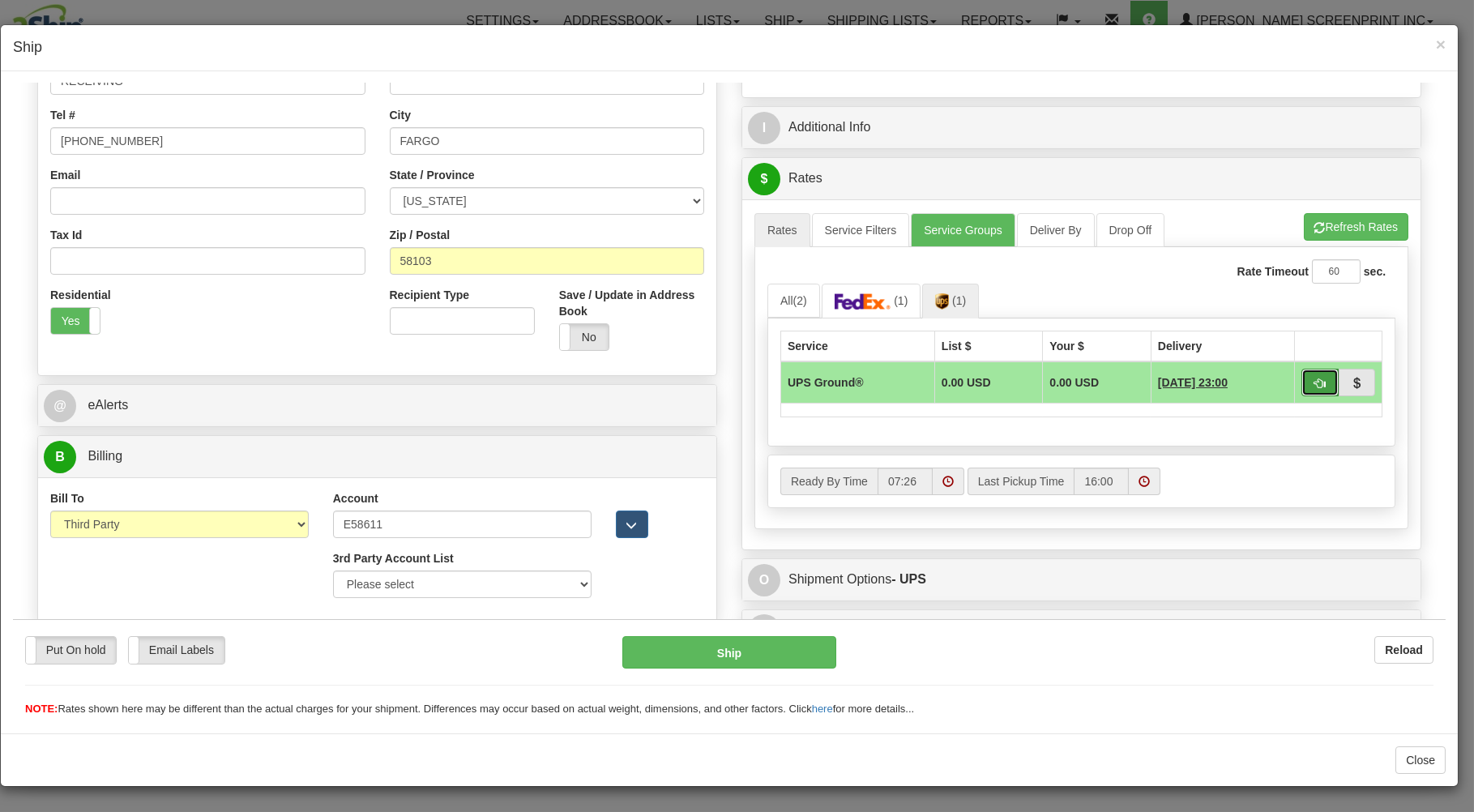
click at [1314, 379] on span "button" at bounding box center [1319, 383] width 12 height 11
type input "03"
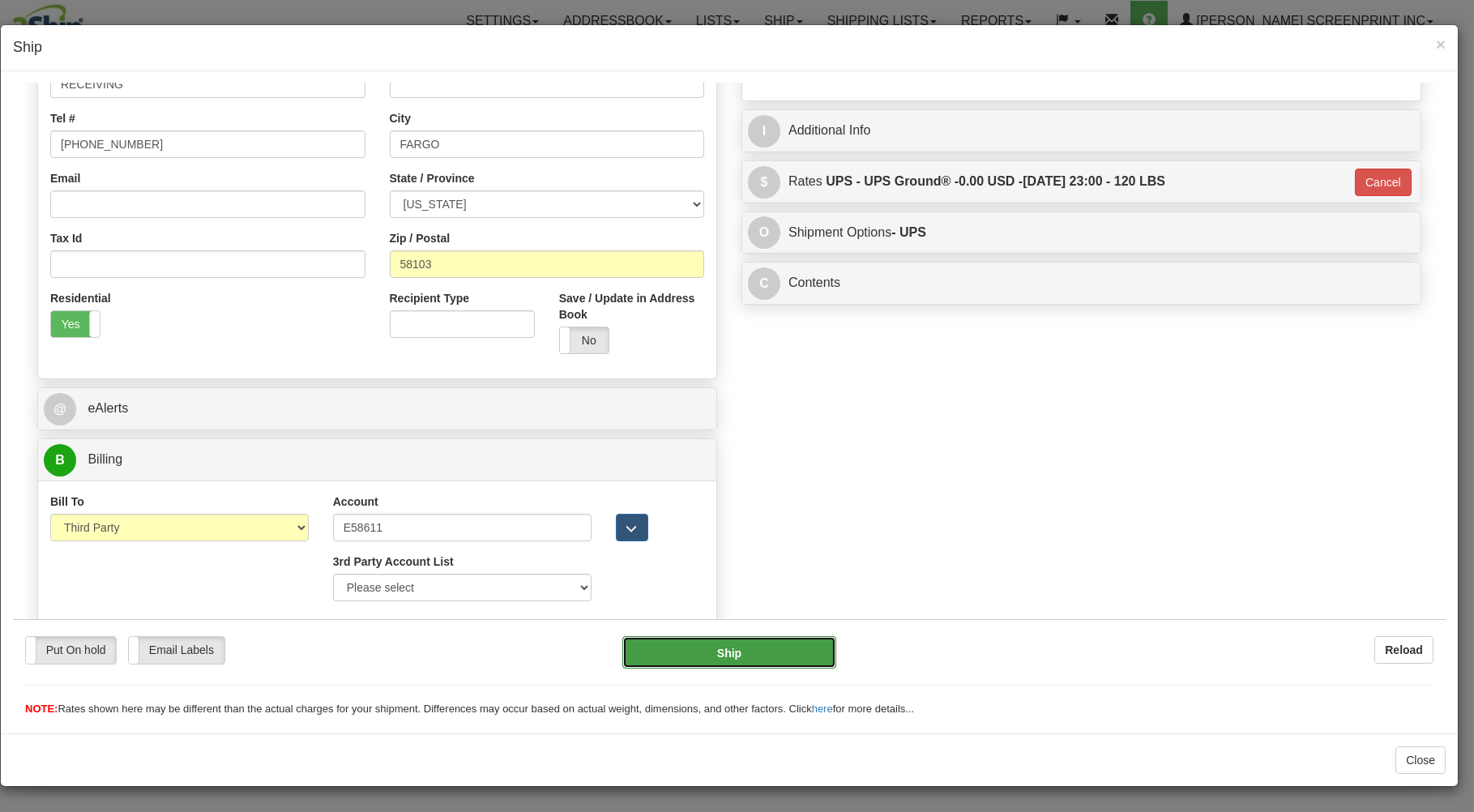
click at [809, 649] on button "Ship" at bounding box center [729, 651] width 215 height 32
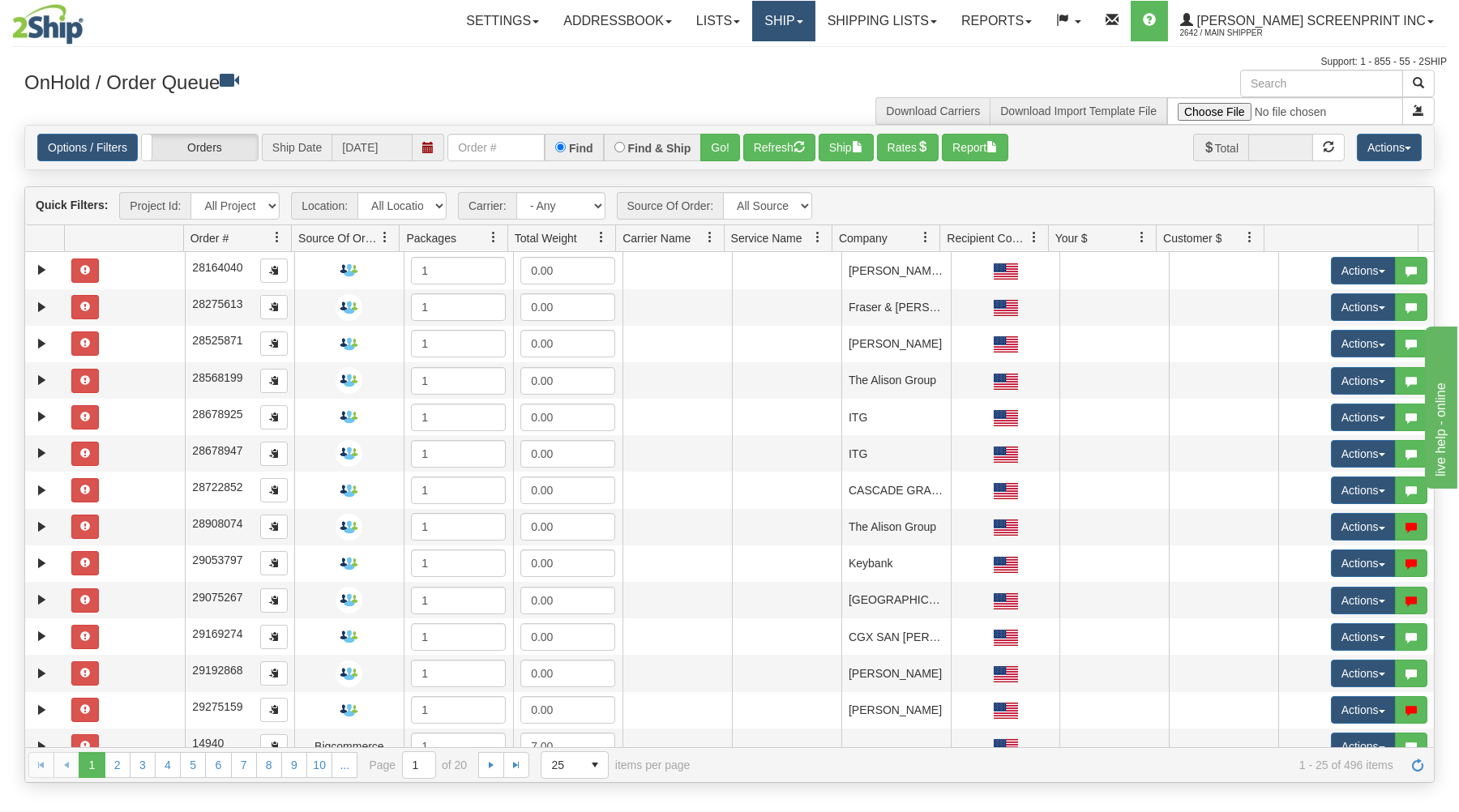
click at [815, 26] on link "Ship" at bounding box center [783, 21] width 62 height 41
click at [815, 77] on link "Ship Request" at bounding box center [741, 78] width 147 height 21
type input "31608913"
click at [714, 140] on button "Go!" at bounding box center [720, 147] width 40 height 28
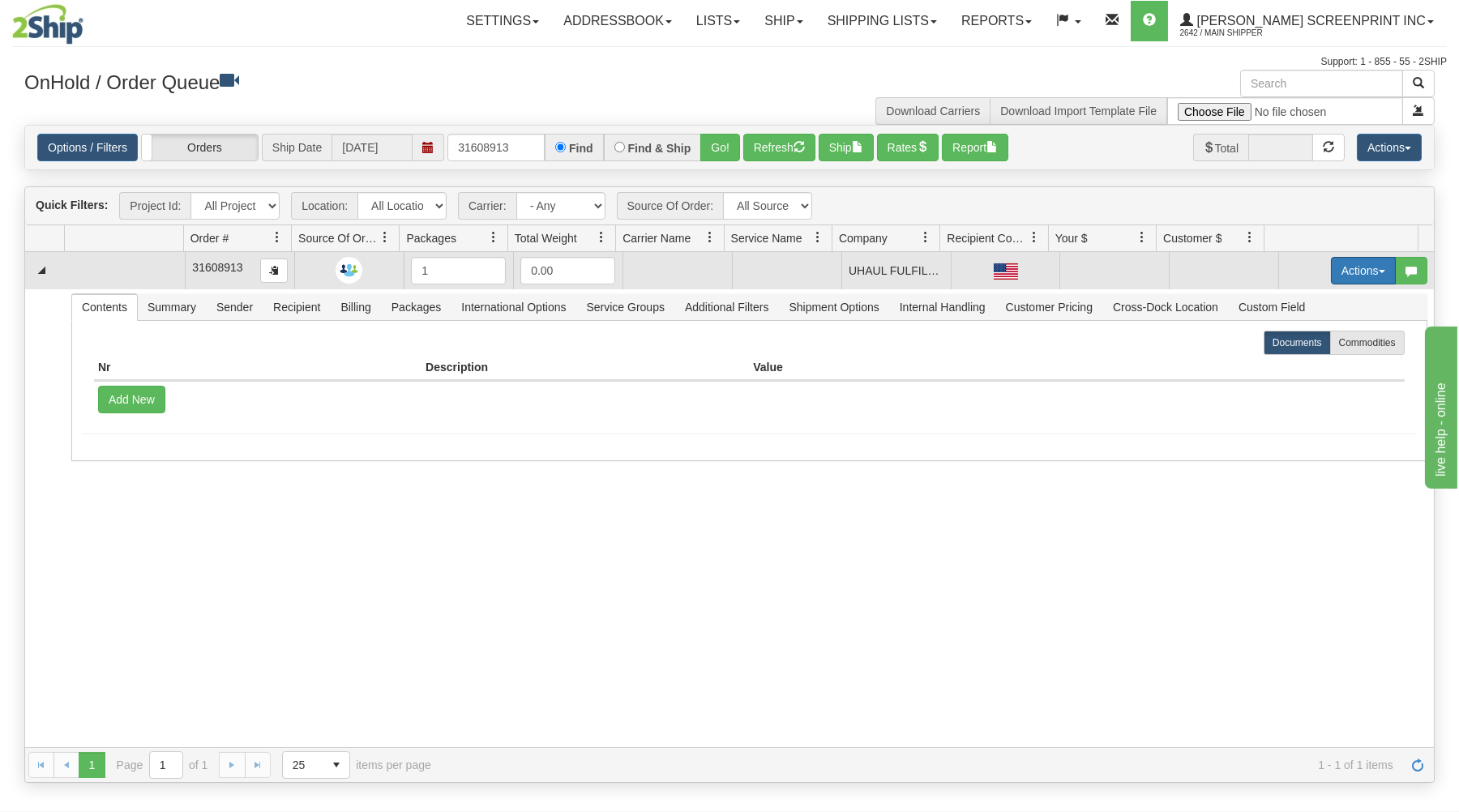
click at [1332, 266] on button "Actions" at bounding box center [1363, 270] width 65 height 28
click at [1301, 300] on span "Open" at bounding box center [1301, 301] width 39 height 13
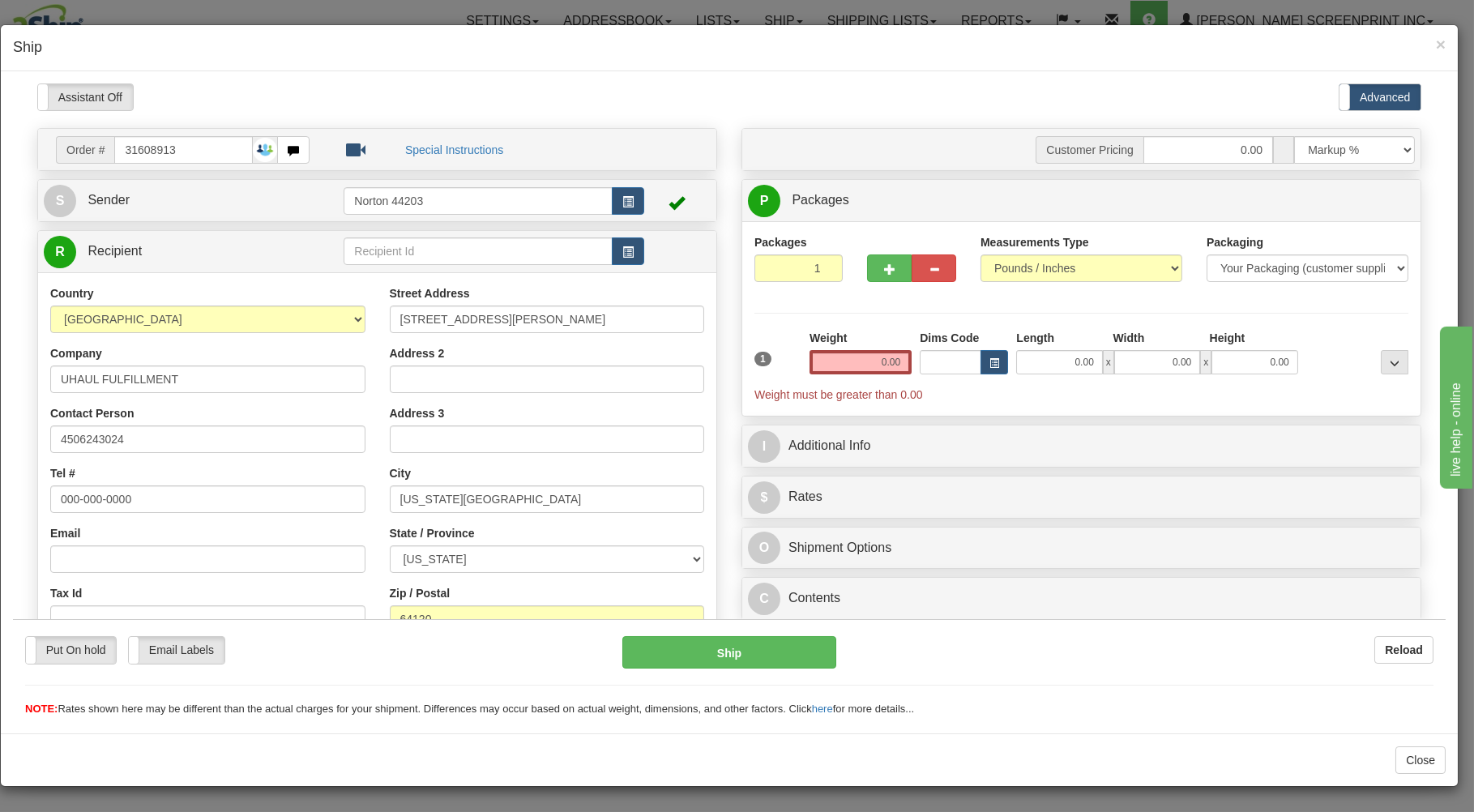
type input "13.35"
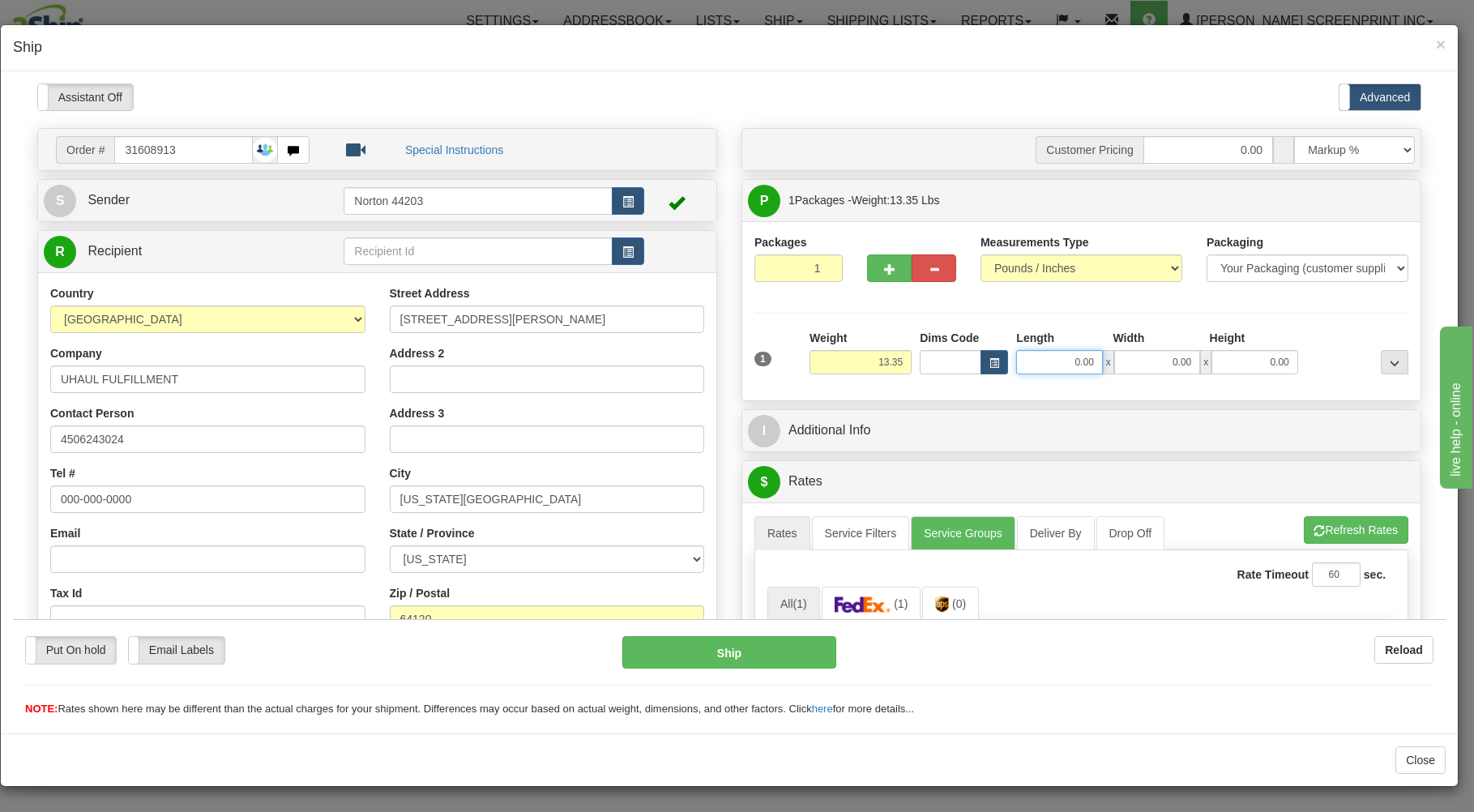
click at [1037, 364] on input "0.00" at bounding box center [1059, 361] width 86 height 24
type input "13.40"
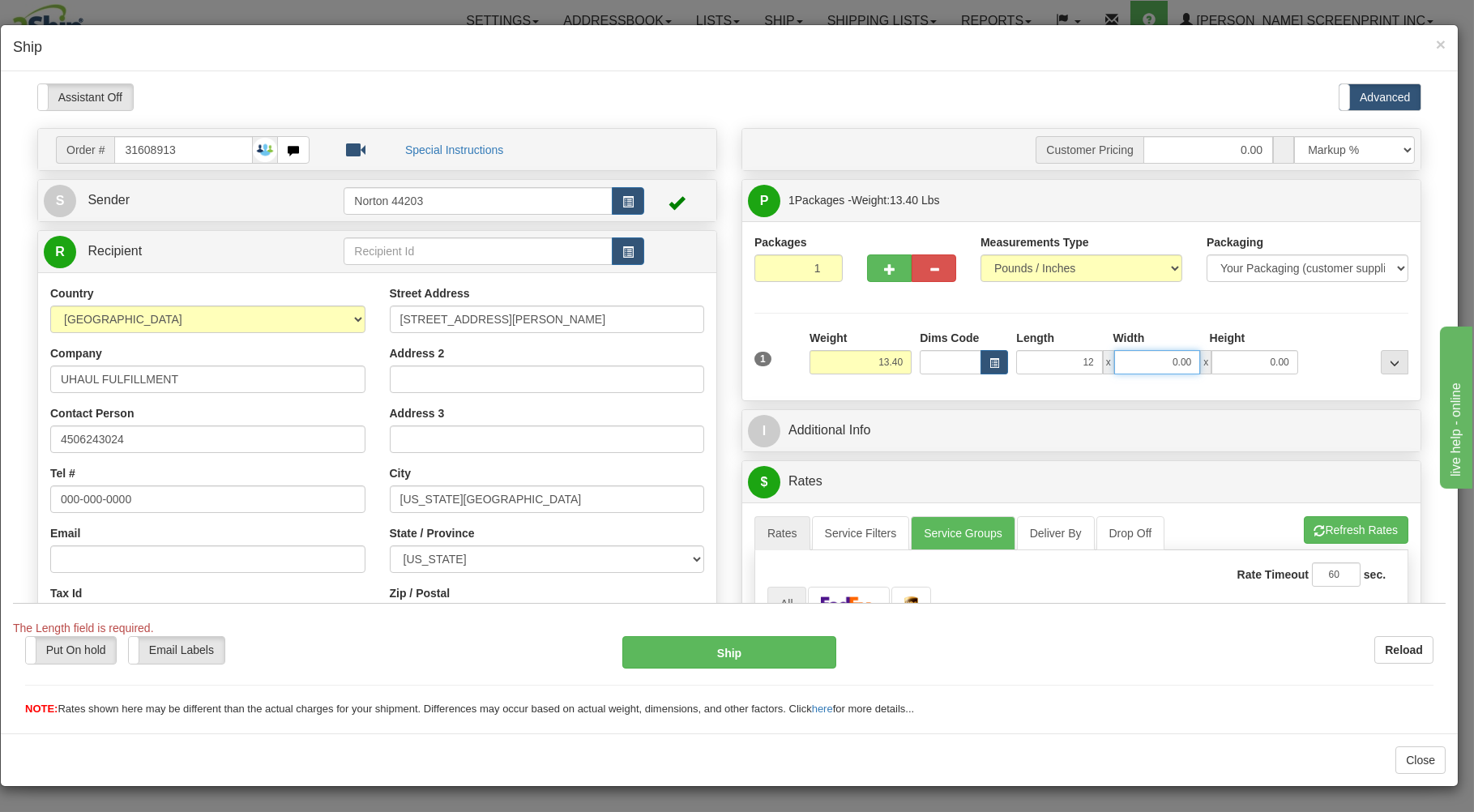
type input "12.00"
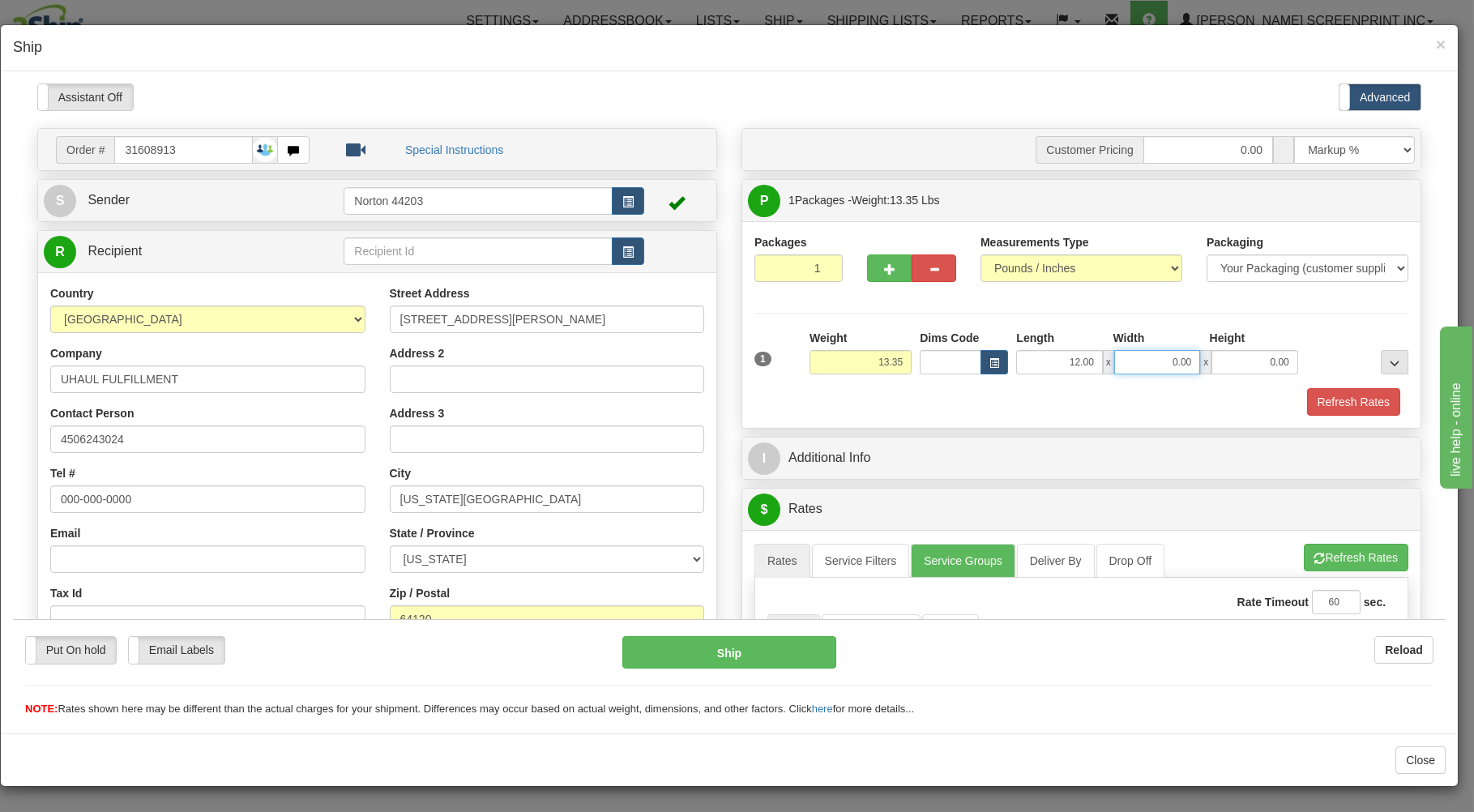
type input "13.40"
type input "10"
type input "13.35"
type input "10.00"
type input "13.75"
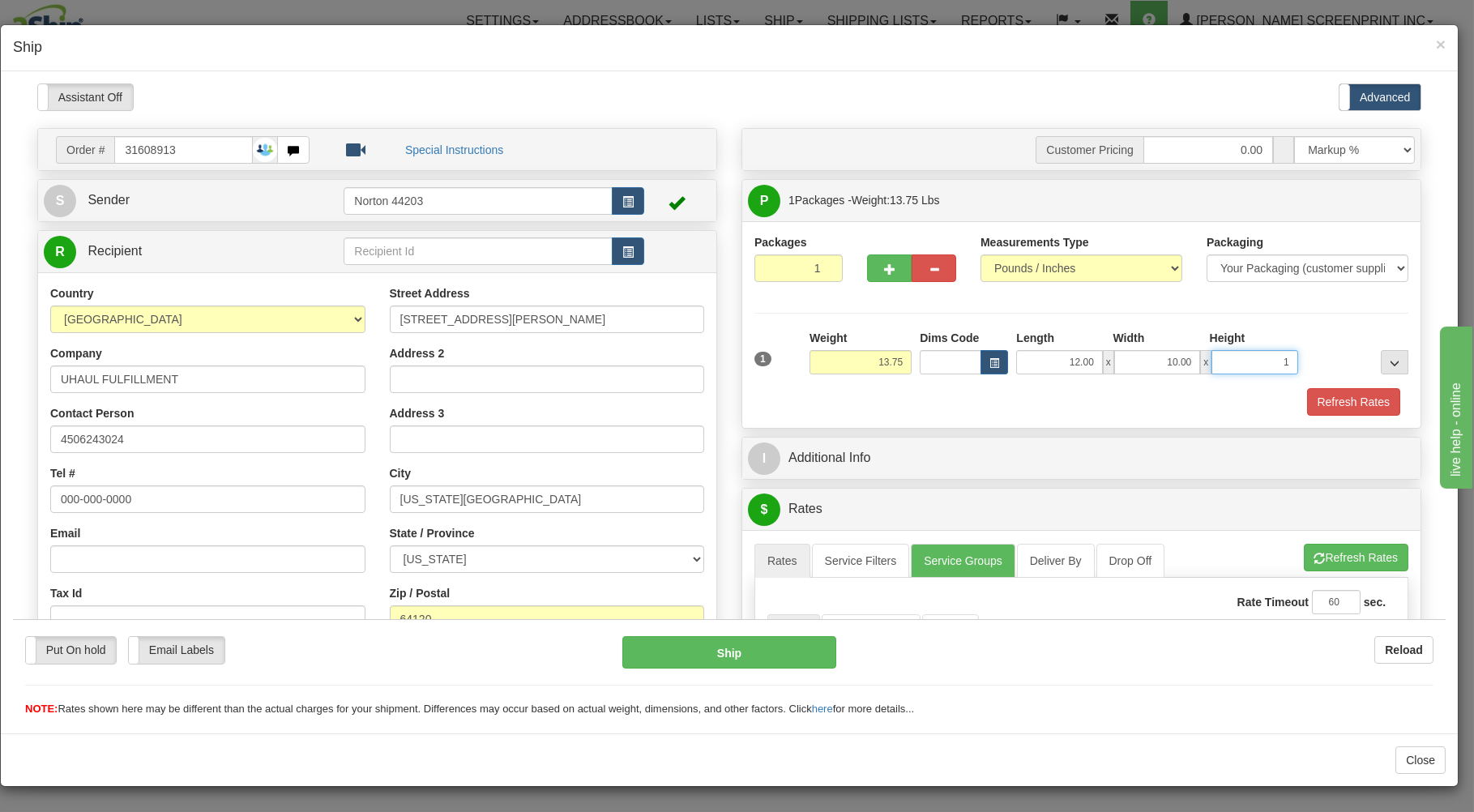
type input "11"
type input "13.35"
type input "11.00"
click at [1049, 383] on div "1 Weight 13.35 Dims Code x x" at bounding box center [1081, 357] width 662 height 58
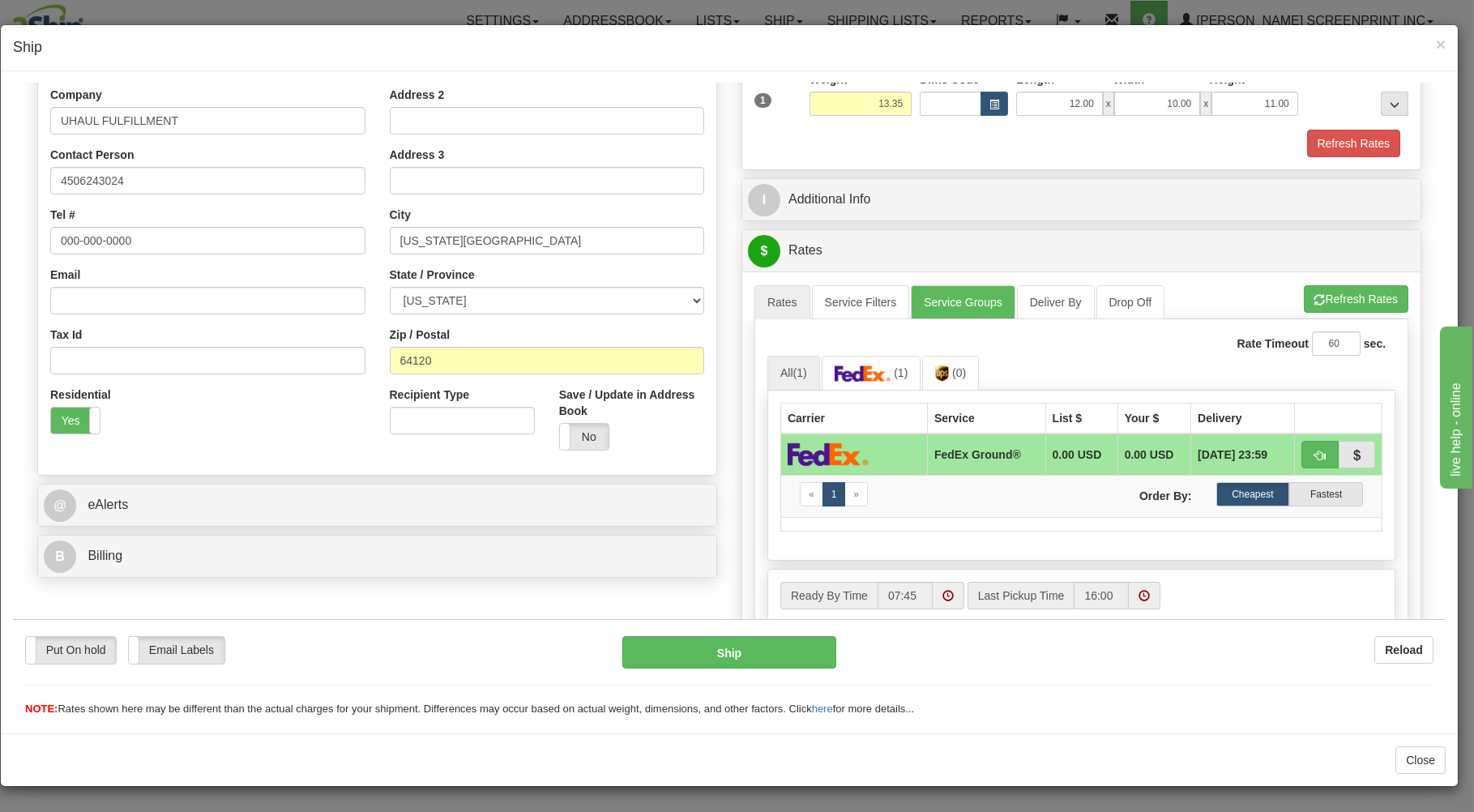
scroll to position [260, 0]
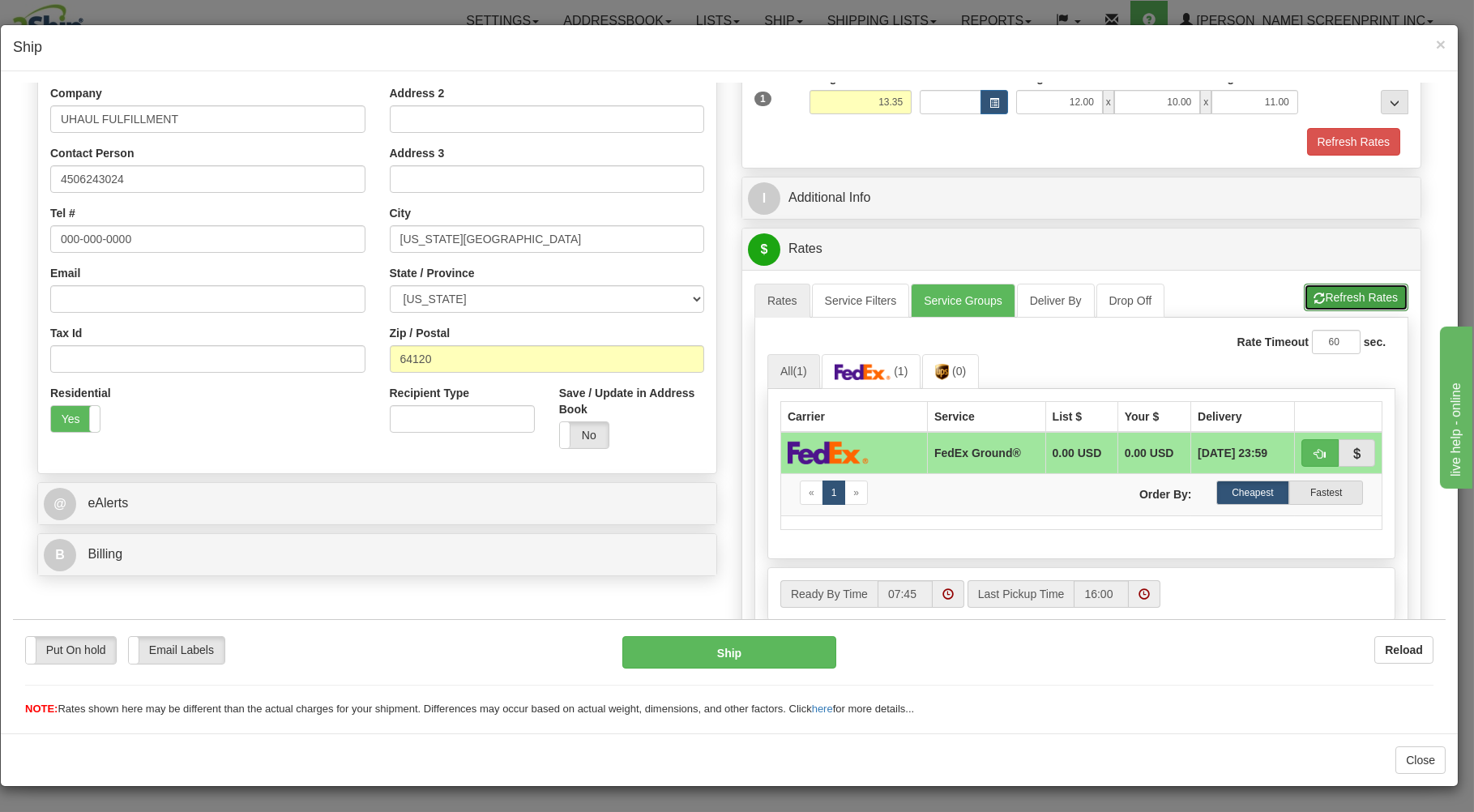
click at [1319, 293] on button "Refresh Rates" at bounding box center [1357, 296] width 105 height 28
click at [1314, 448] on span "button" at bounding box center [1319, 453] width 12 height 11
type input "92"
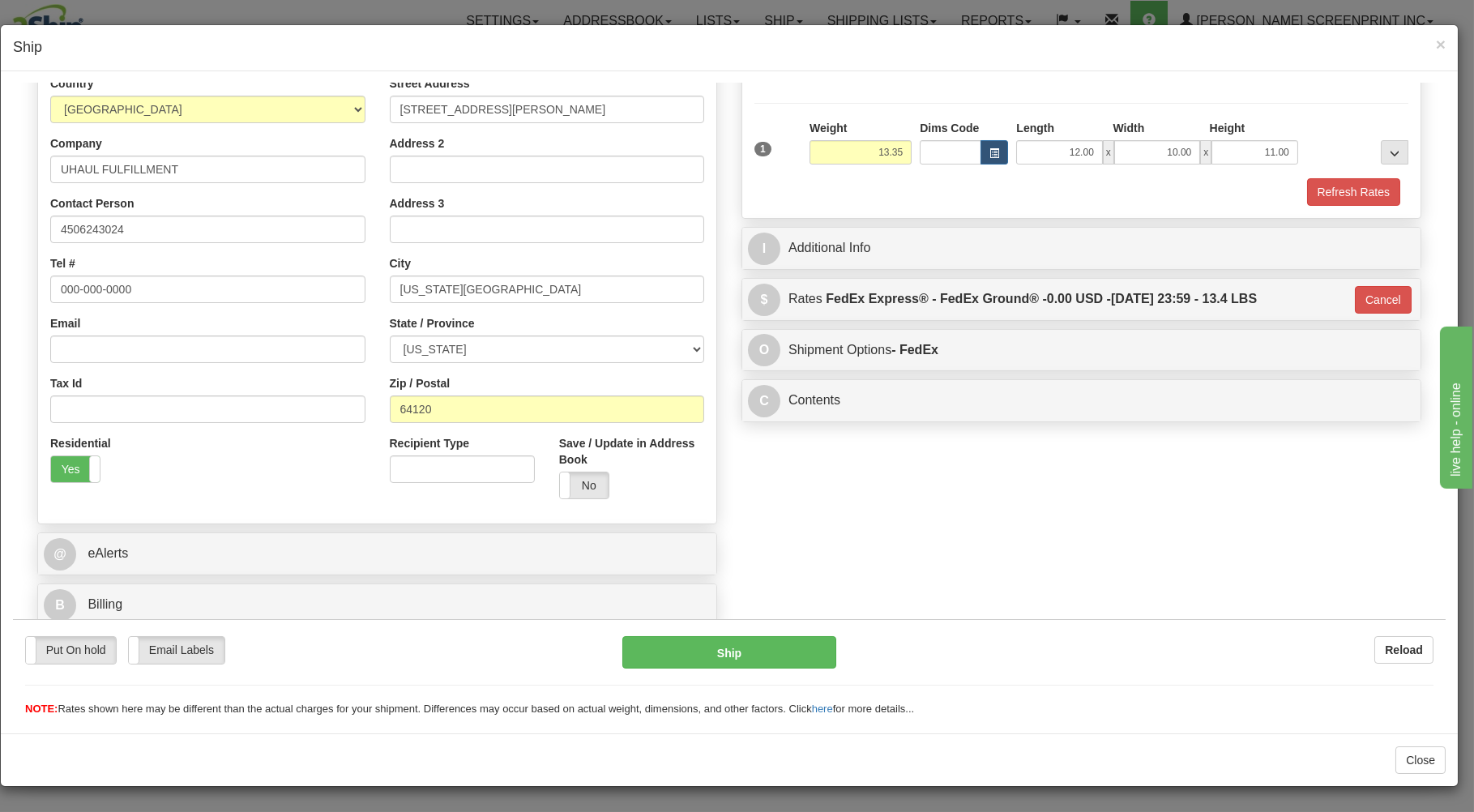
scroll to position [213, 0]
click at [766, 642] on button "Ship" at bounding box center [729, 651] width 215 height 32
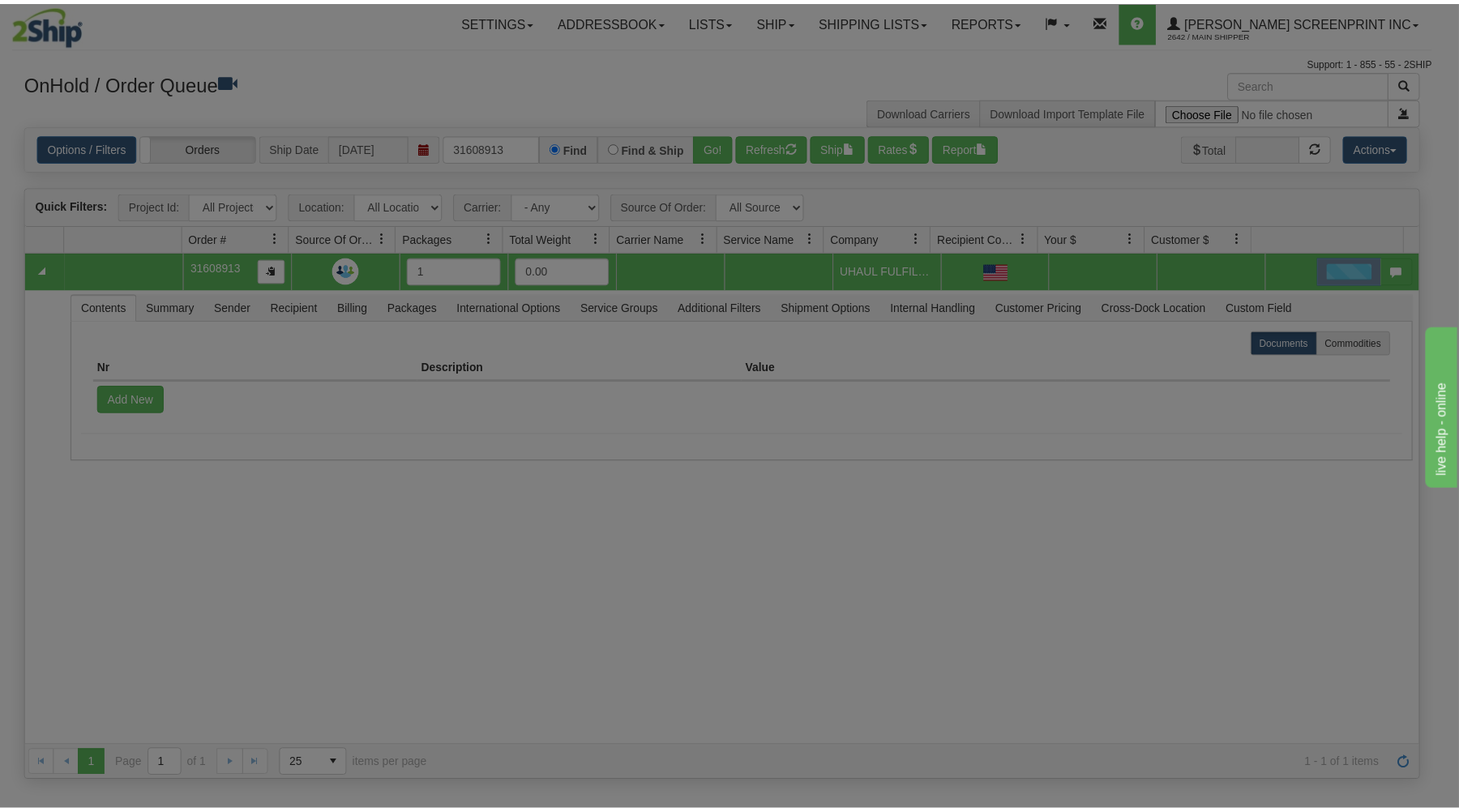
scroll to position [0, 0]
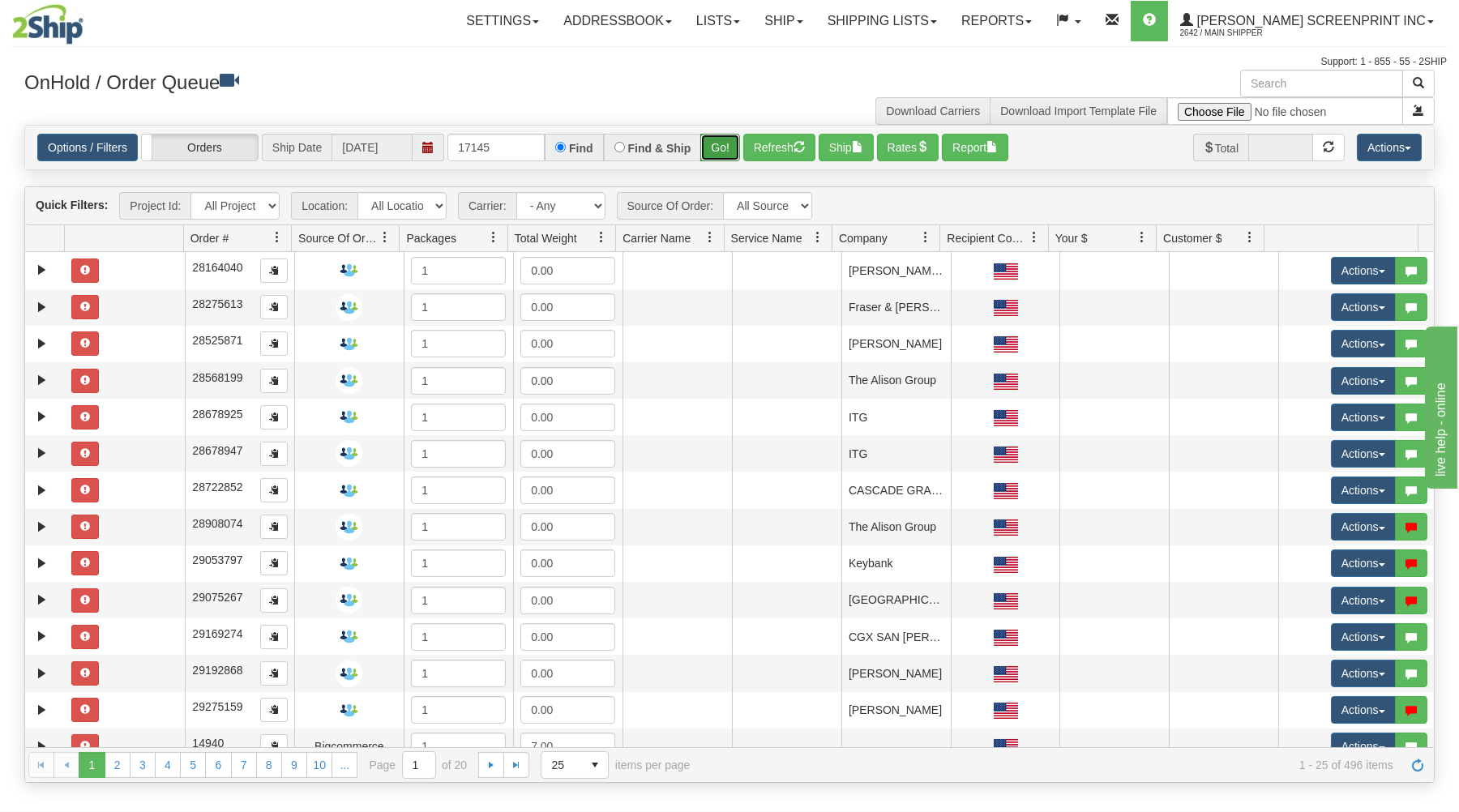
click at [722, 142] on button "Go!" at bounding box center [720, 147] width 40 height 28
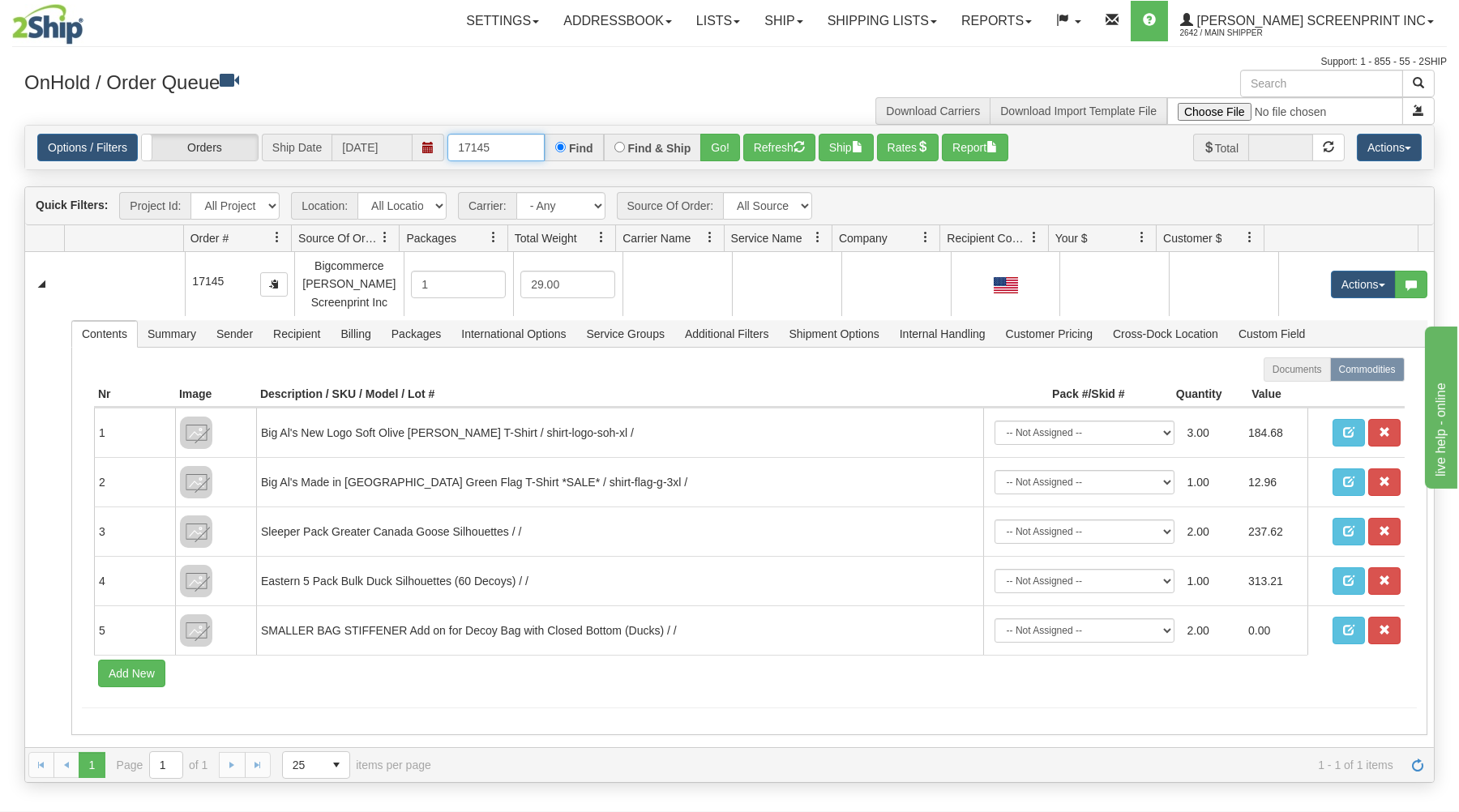
click at [498, 146] on input "17145" at bounding box center [495, 147] width 97 height 28
drag, startPoint x: 726, startPoint y: 151, endPoint x: 721, endPoint y: 169, distance: 18.7
click at [724, 152] on button "Go!" at bounding box center [720, 147] width 40 height 28
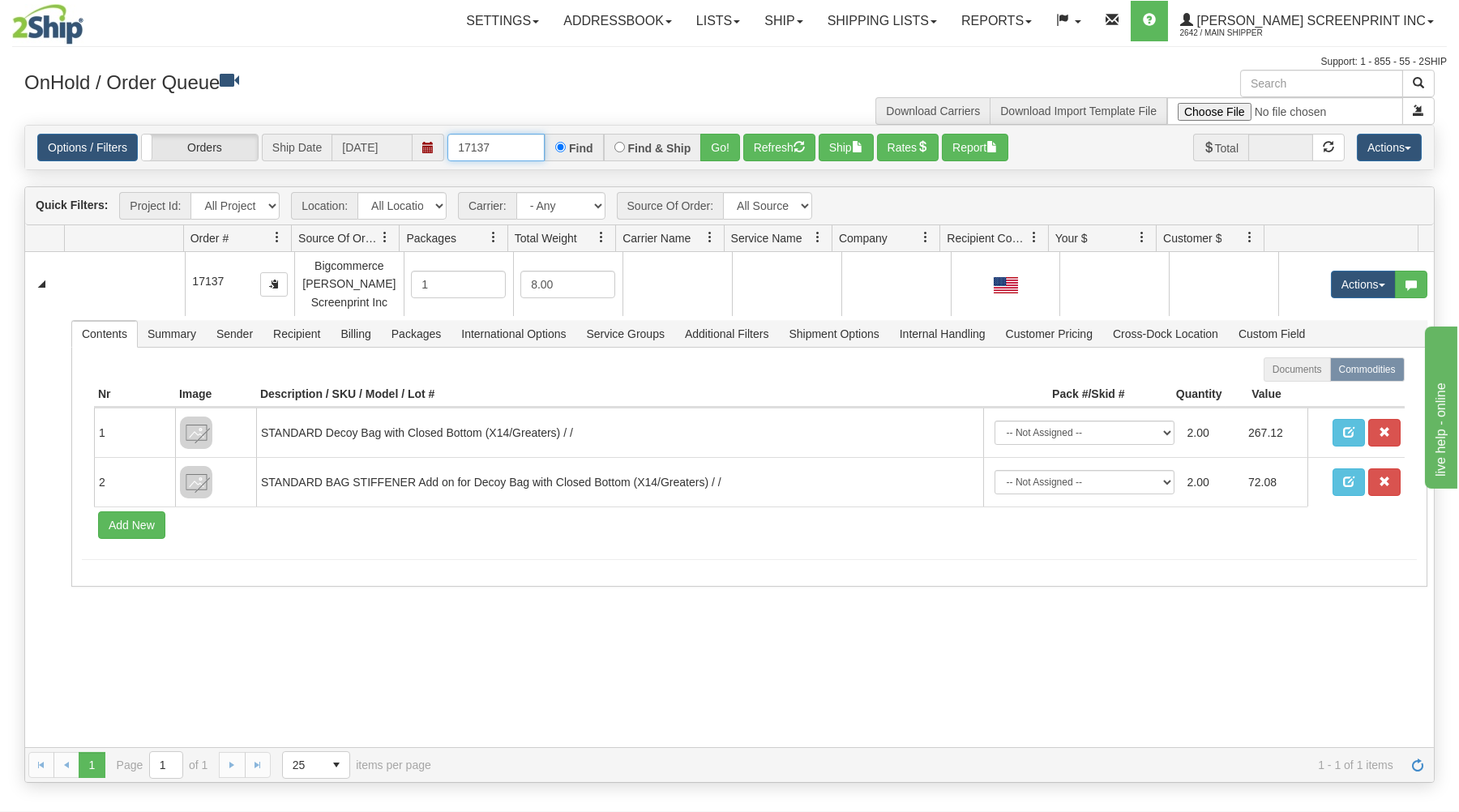
click at [516, 150] on input "17137" at bounding box center [495, 147] width 97 height 28
click at [724, 145] on button "Go!" at bounding box center [720, 147] width 40 height 28
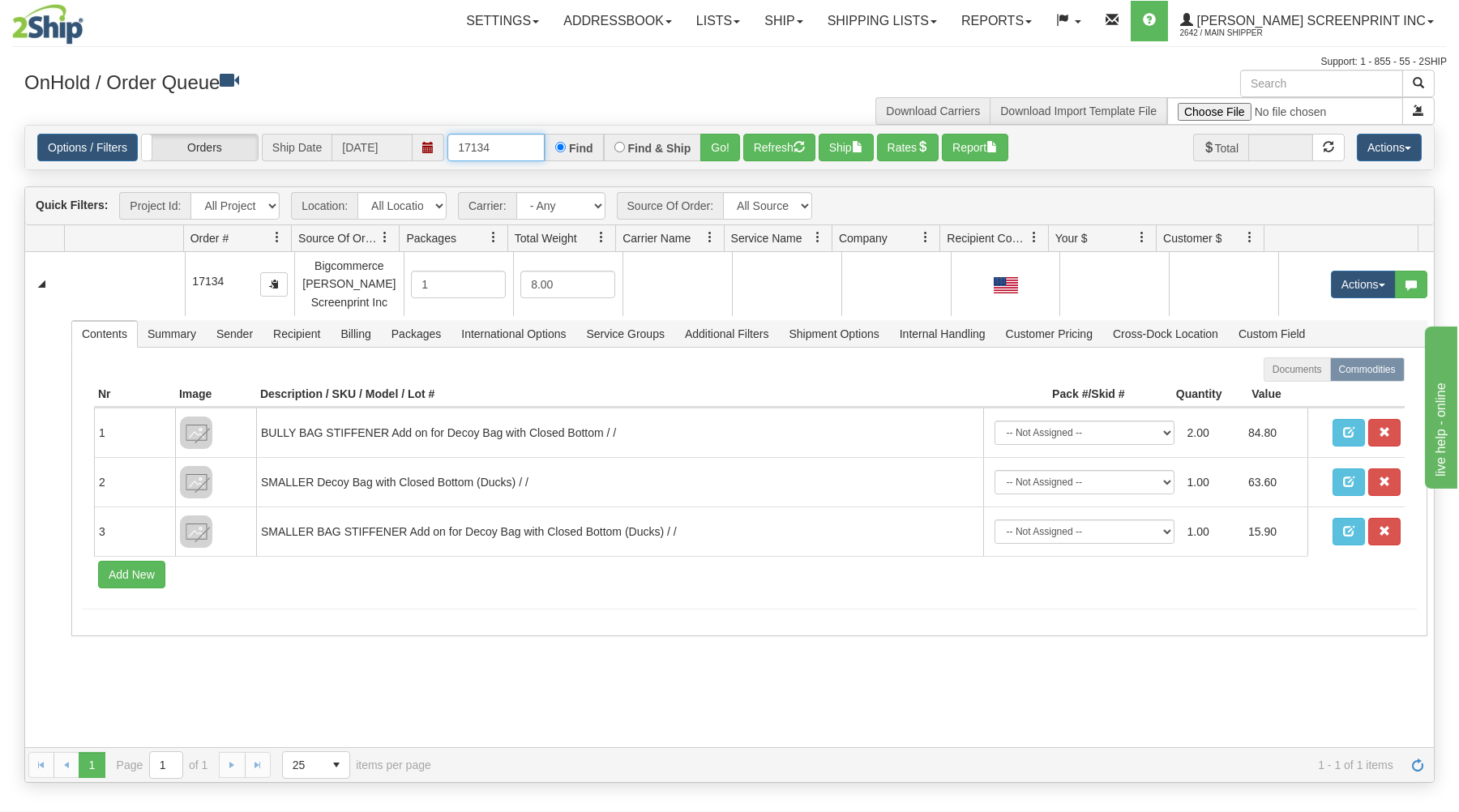
click at [512, 151] on input "17134" at bounding box center [495, 147] width 97 height 28
click at [716, 141] on button "Go!" at bounding box center [720, 147] width 40 height 28
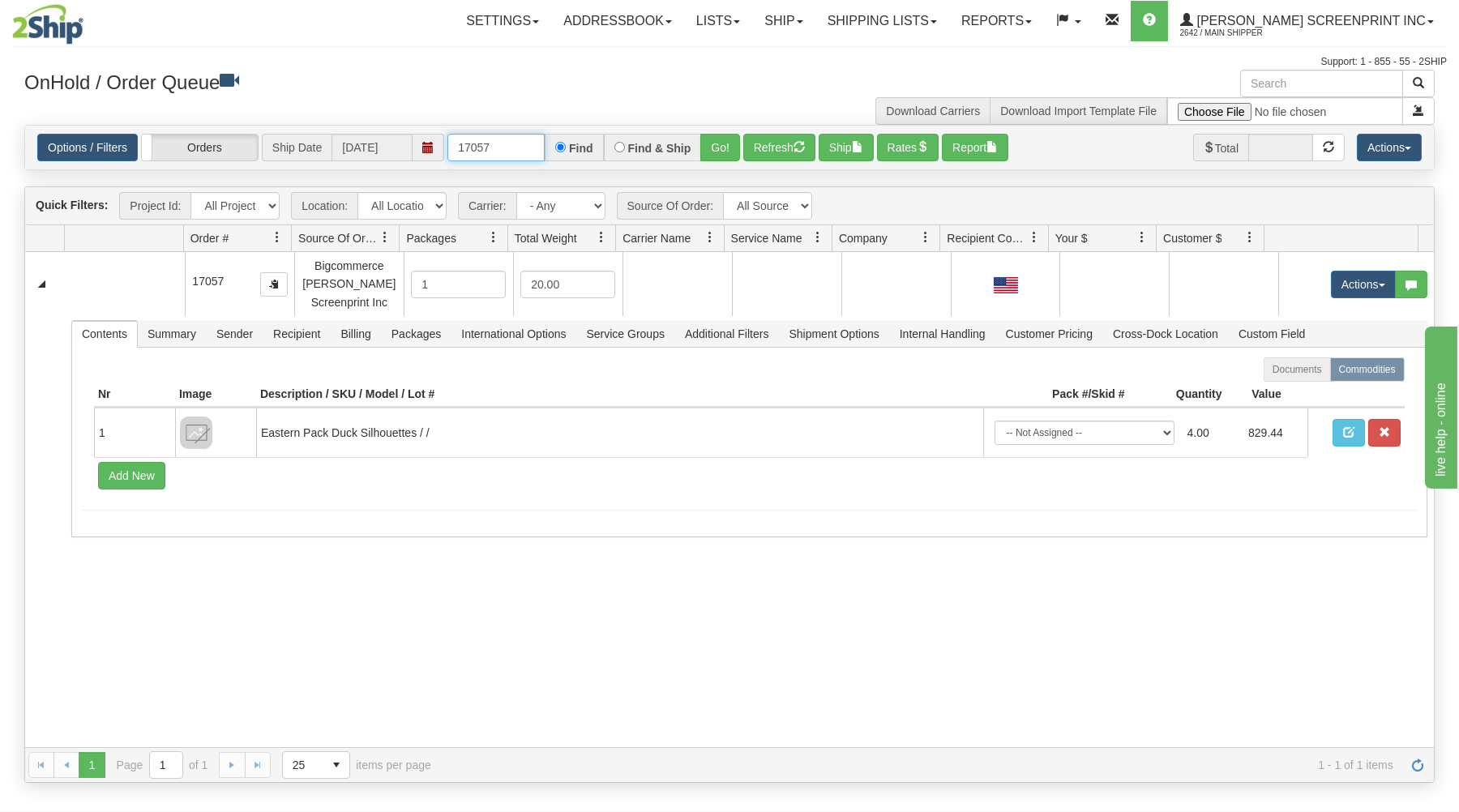
click at [512, 151] on input "17057" at bounding box center [495, 147] width 97 height 28
type input "17097"
click at [706, 142] on button "Go!" at bounding box center [720, 147] width 40 height 28
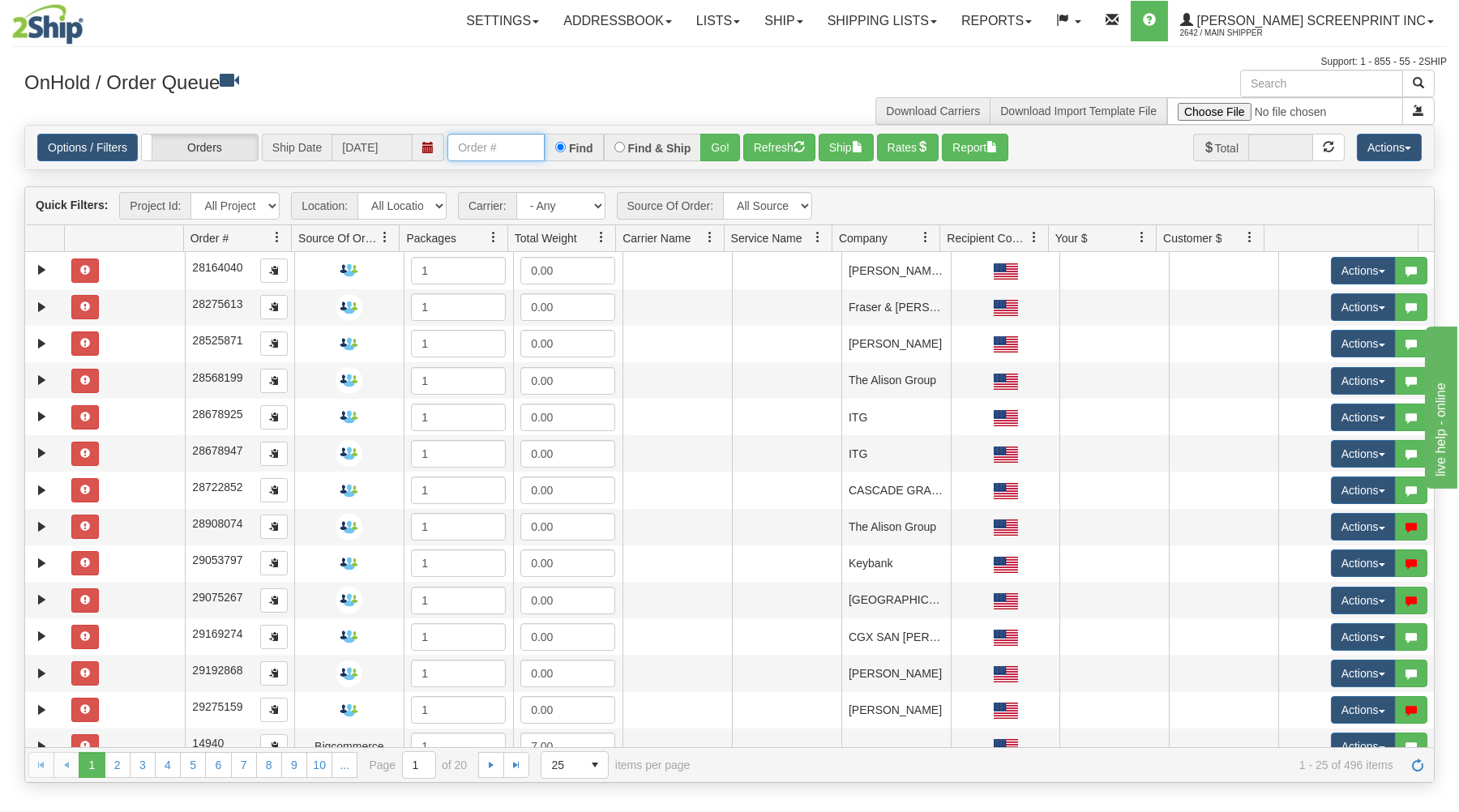
click at [460, 150] on input "text" at bounding box center [495, 147] width 97 height 28
click at [497, 151] on input "text" at bounding box center [495, 147] width 97 height 28
type input "17157"
click at [723, 147] on button "Go!" at bounding box center [720, 147] width 40 height 28
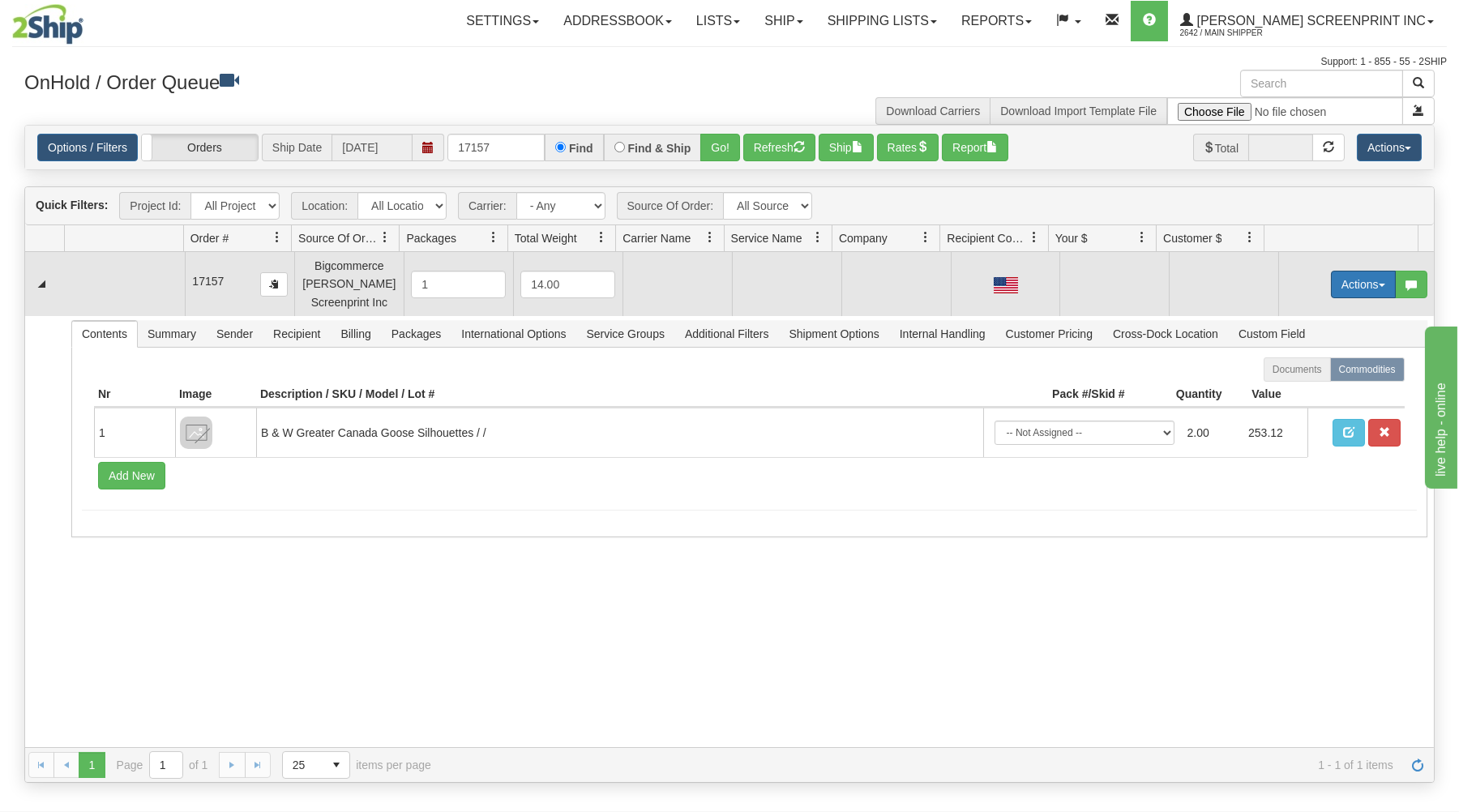
click at [1363, 276] on button "Actions" at bounding box center [1363, 284] width 65 height 28
click at [1321, 312] on link "Open" at bounding box center [1330, 315] width 130 height 21
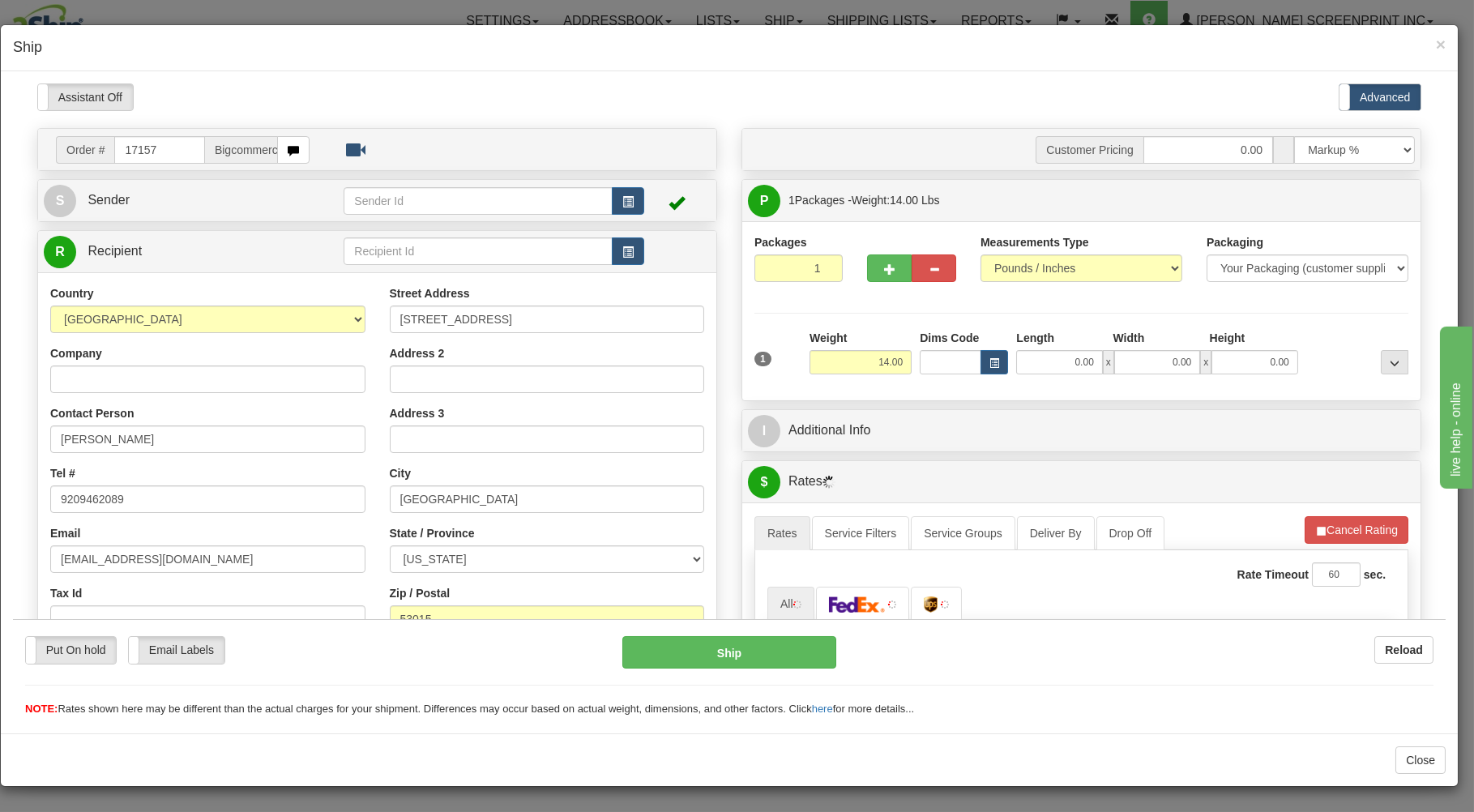
type input "11.90"
click at [1046, 363] on input "0.00" at bounding box center [1059, 361] width 86 height 24
type input "1"
type input "29.00"
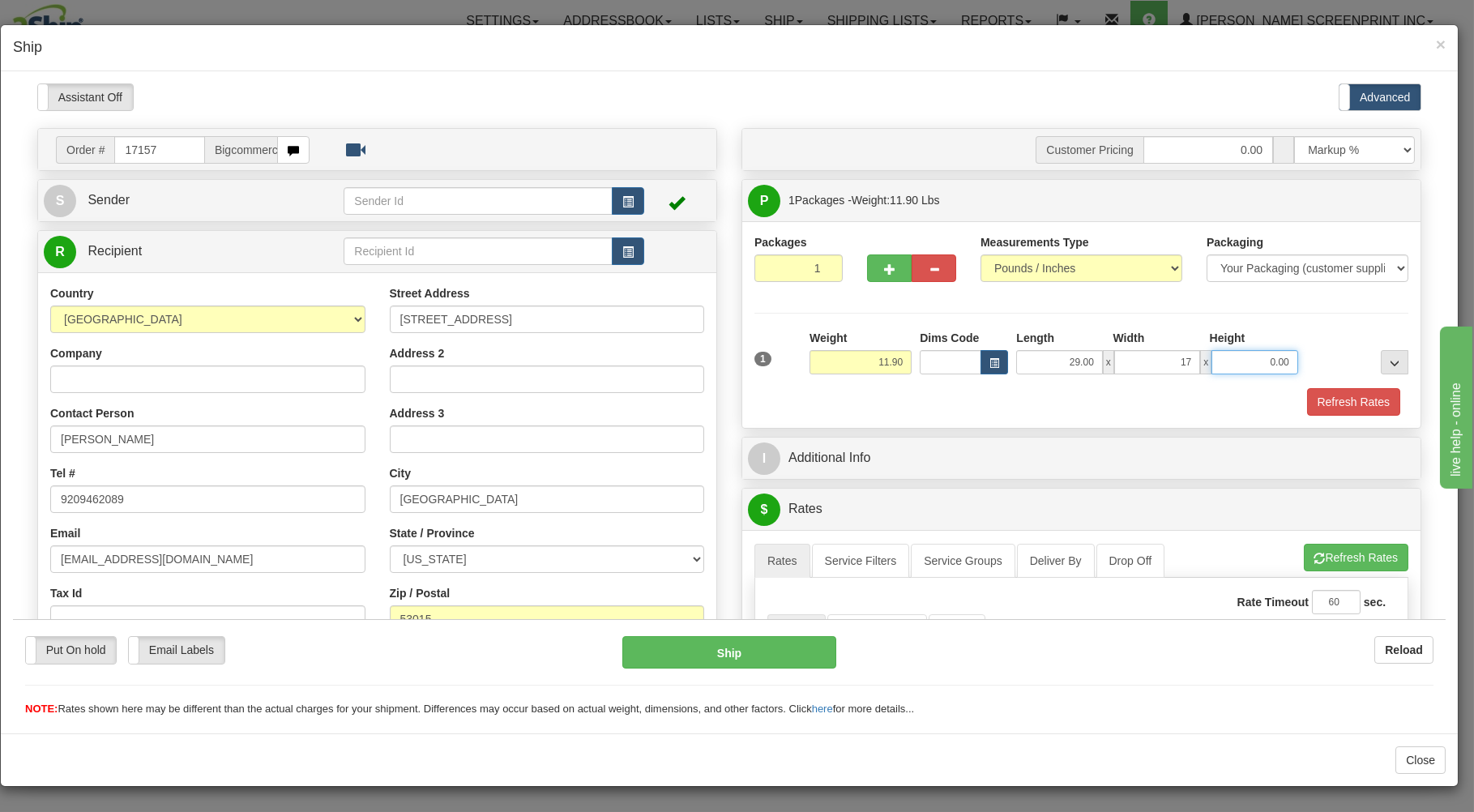
type input "17.00"
type input "7"
type input "11.90"
type input "7.00"
click at [984, 408] on div "Refresh Rates" at bounding box center [1081, 401] width 662 height 28
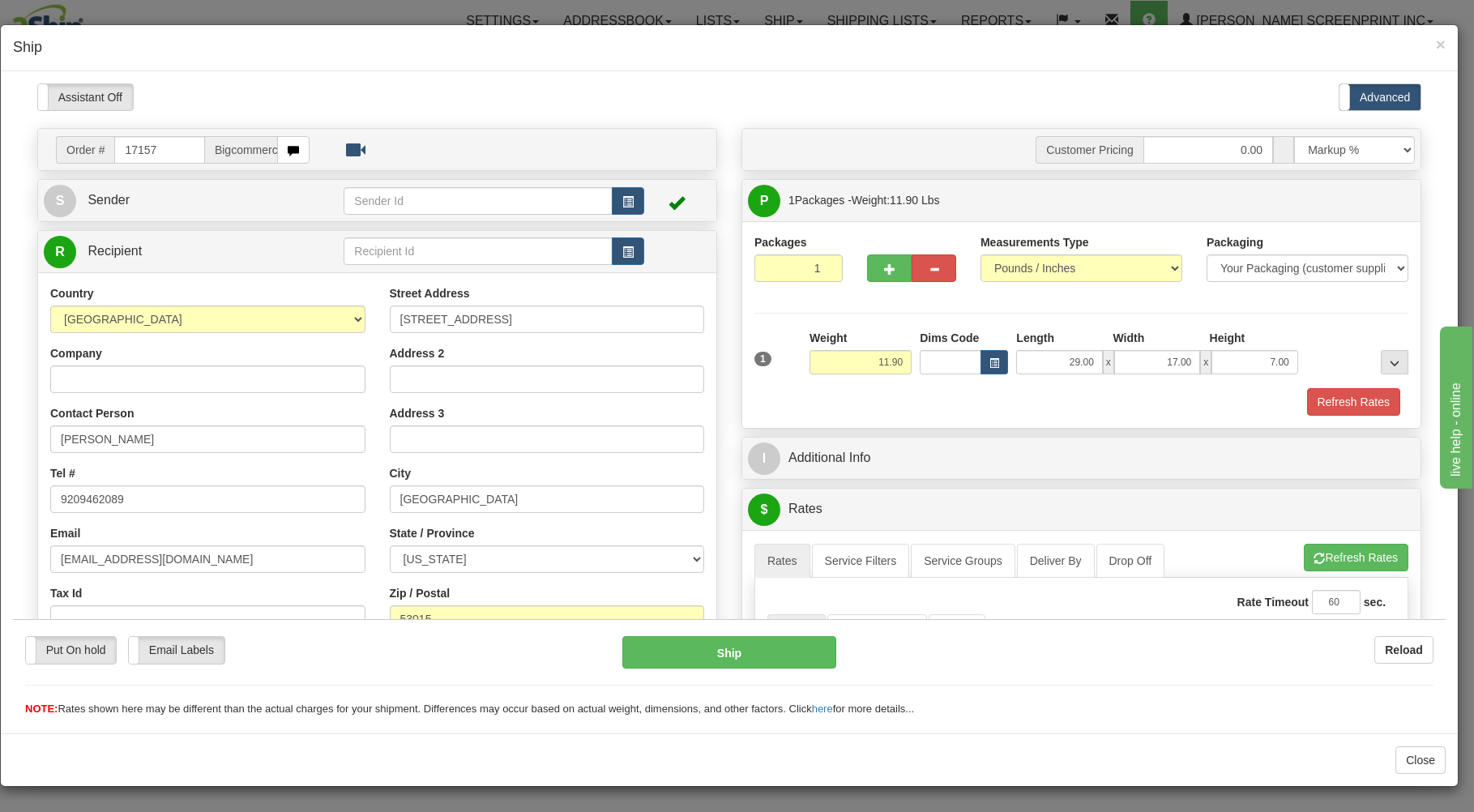
scroll to position [260, 0]
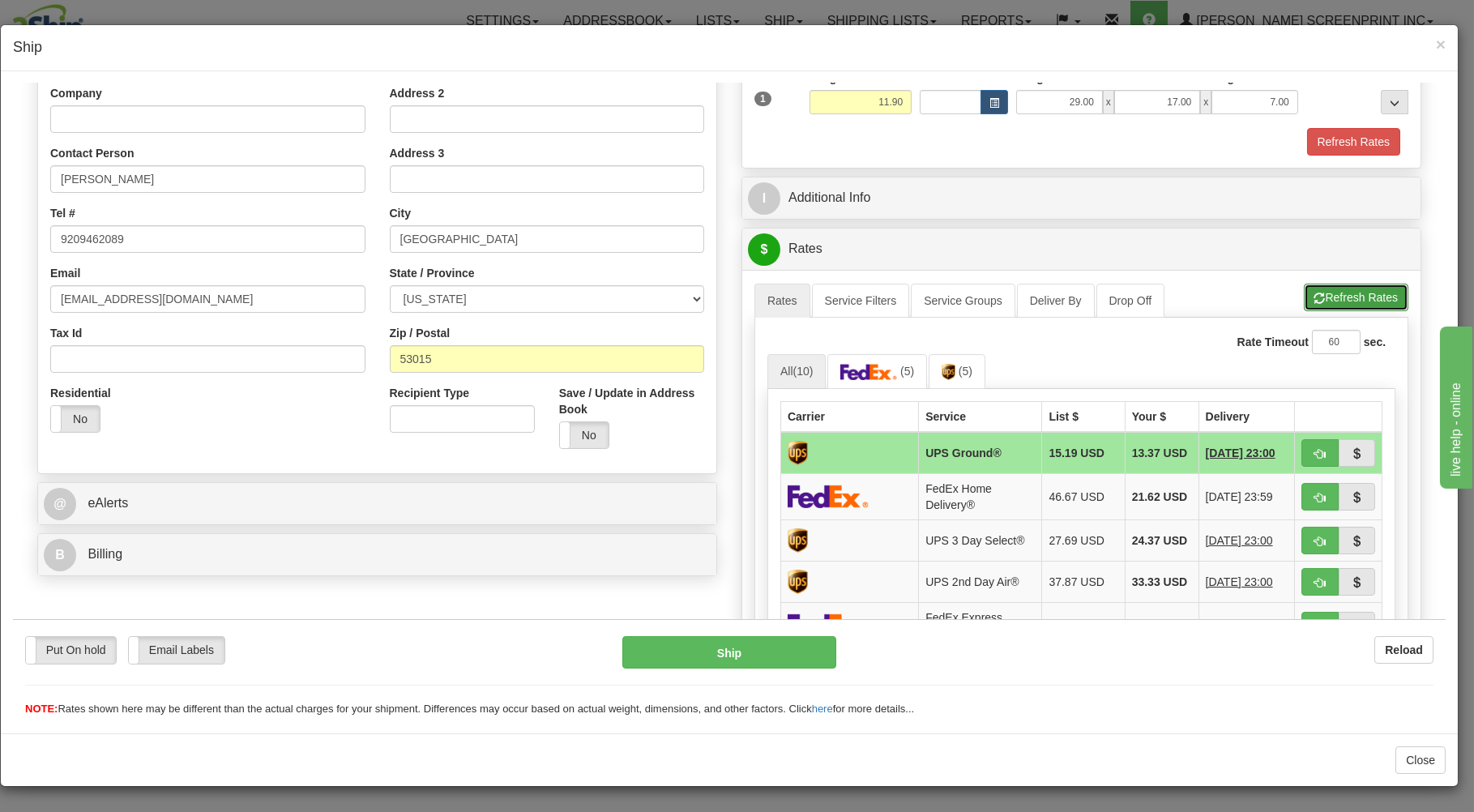
click at [1368, 299] on button "Refresh Rates" at bounding box center [1357, 296] width 105 height 28
click at [1314, 448] on span "button" at bounding box center [1319, 453] width 12 height 11
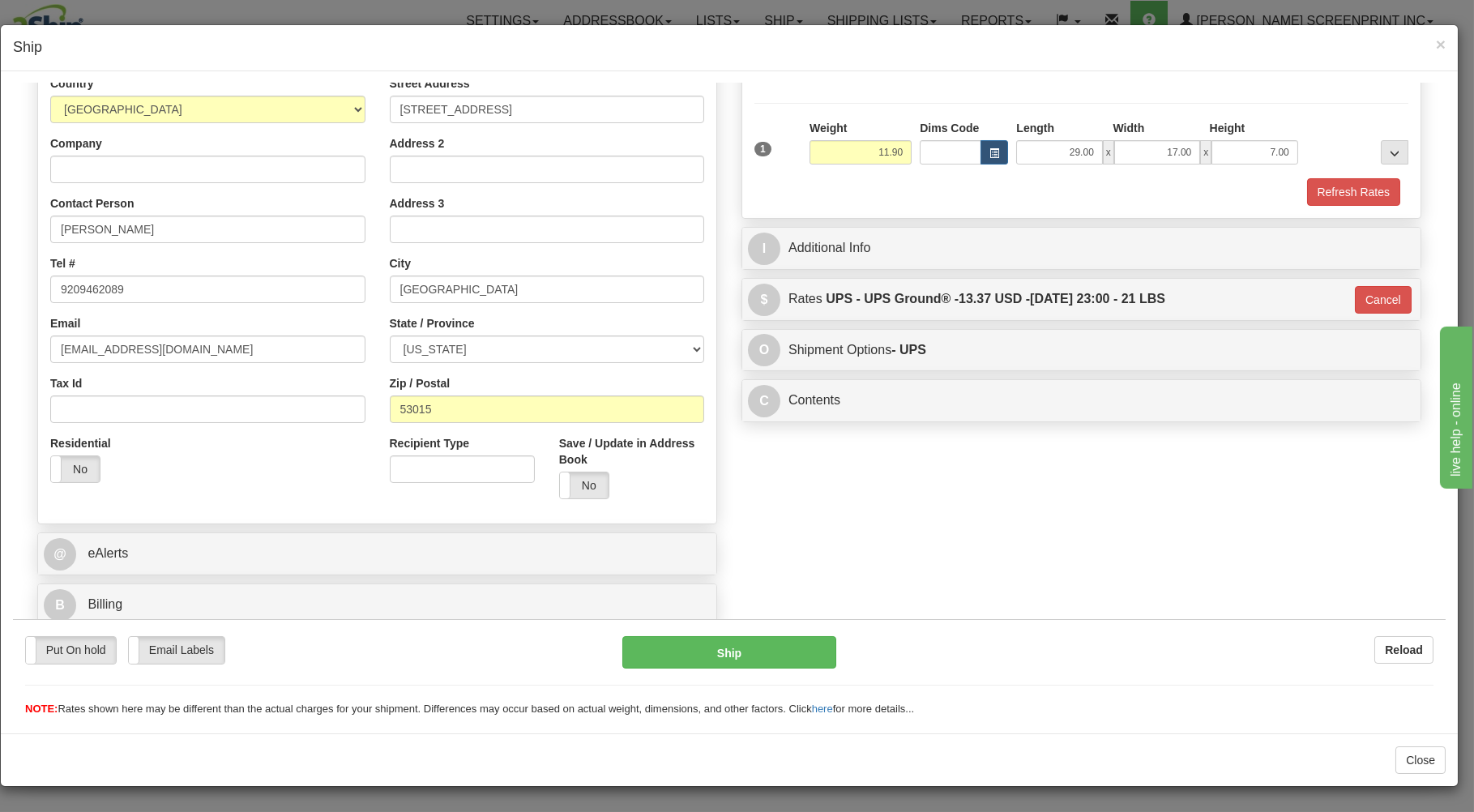
type input "03"
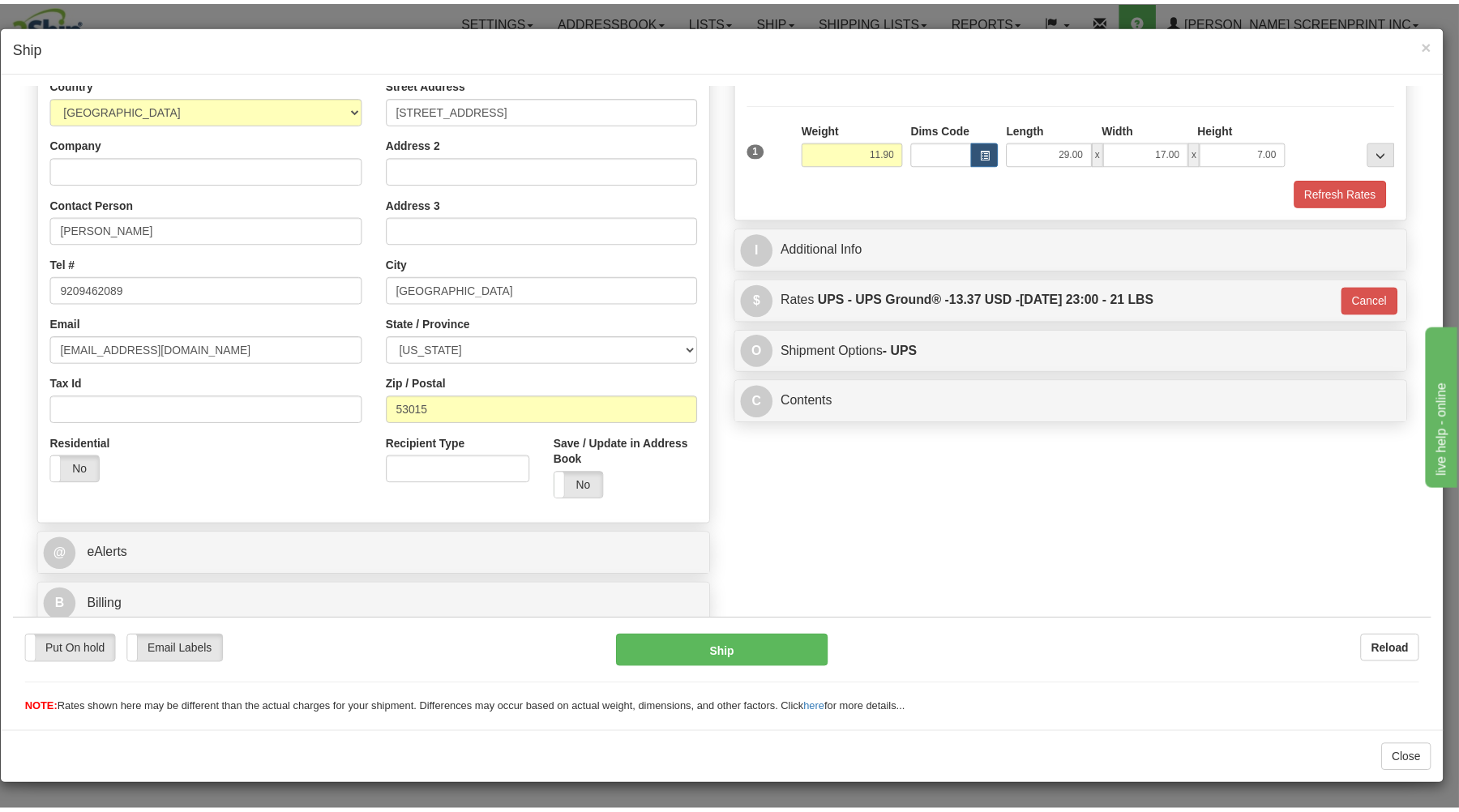
scroll to position [213, 0]
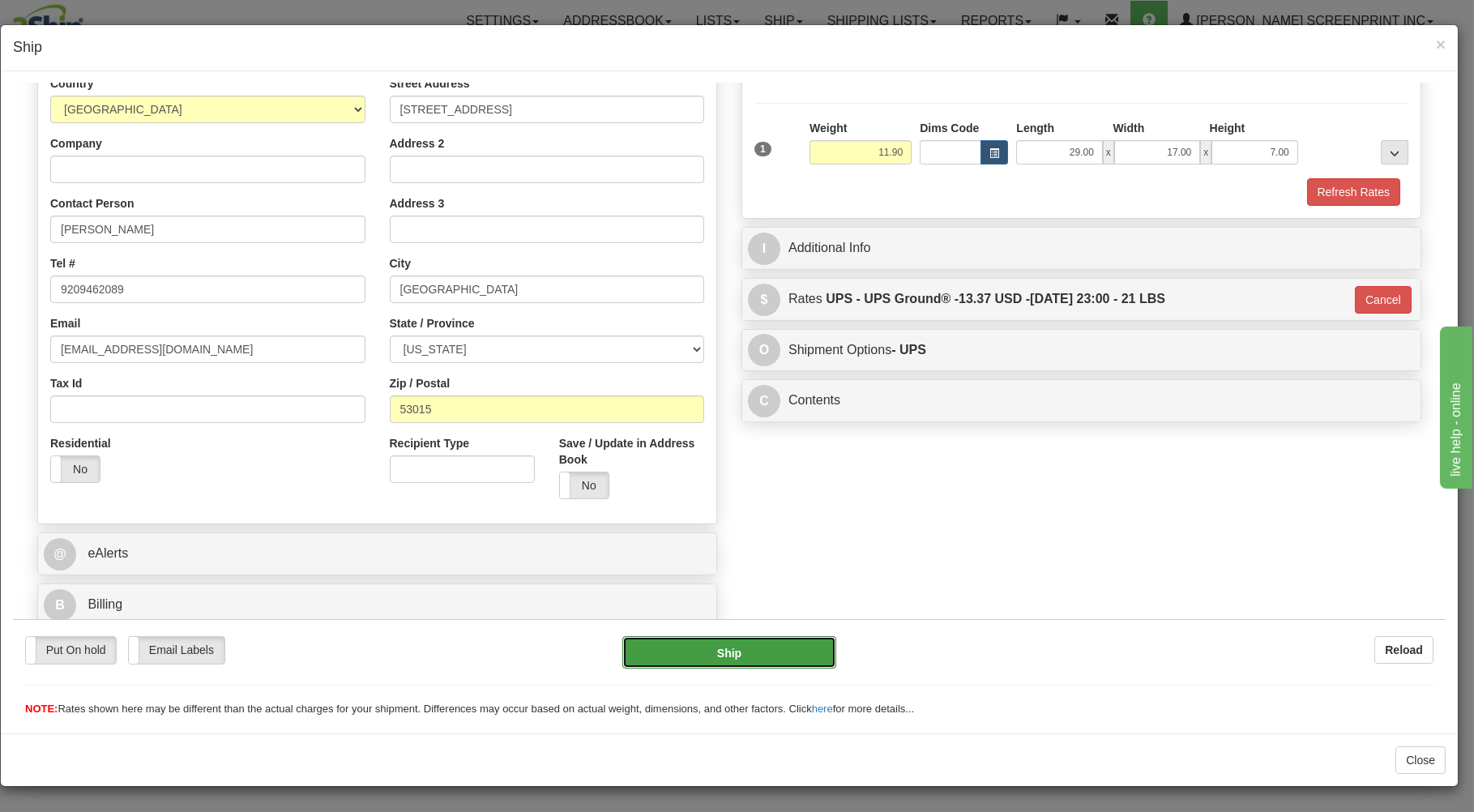
click at [769, 641] on button "Ship" at bounding box center [729, 651] width 215 height 32
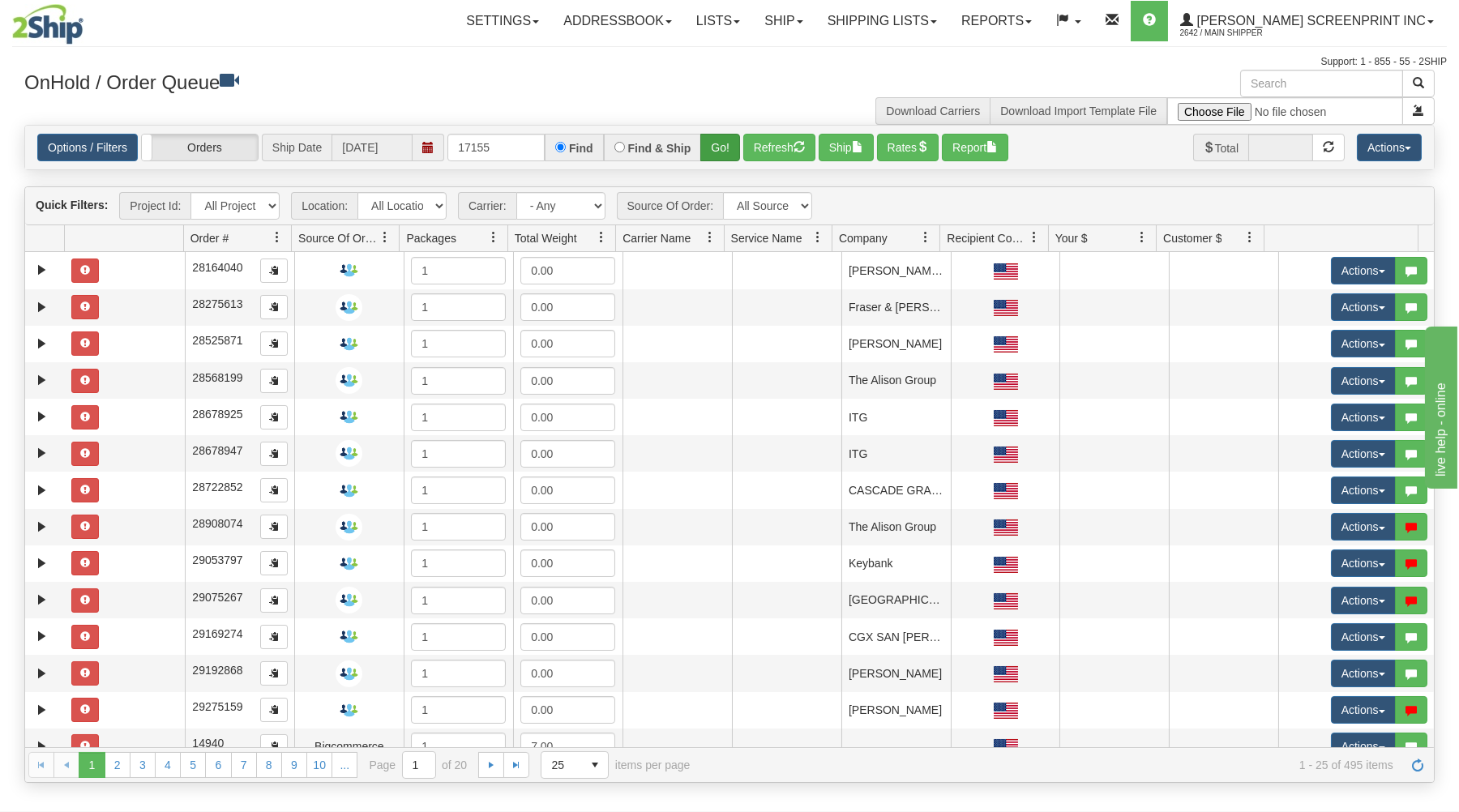
type input "17155"
click at [716, 150] on button "Go!" at bounding box center [720, 147] width 40 height 28
